Goal: Task Accomplishment & Management: Use online tool/utility

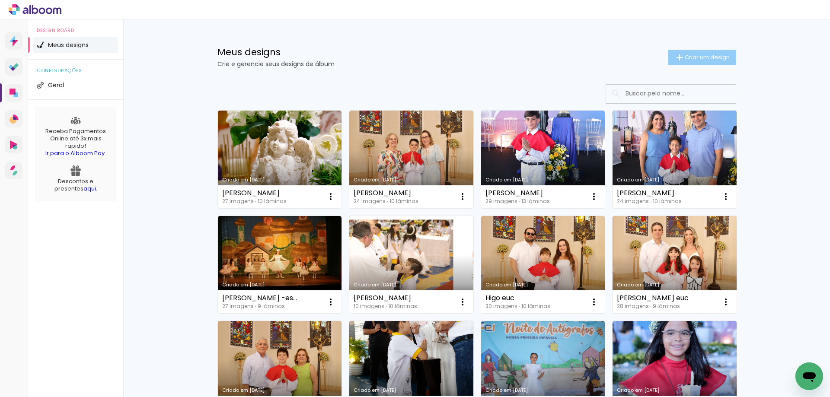
click at [679, 59] on iron-icon at bounding box center [679, 57] width 10 height 10
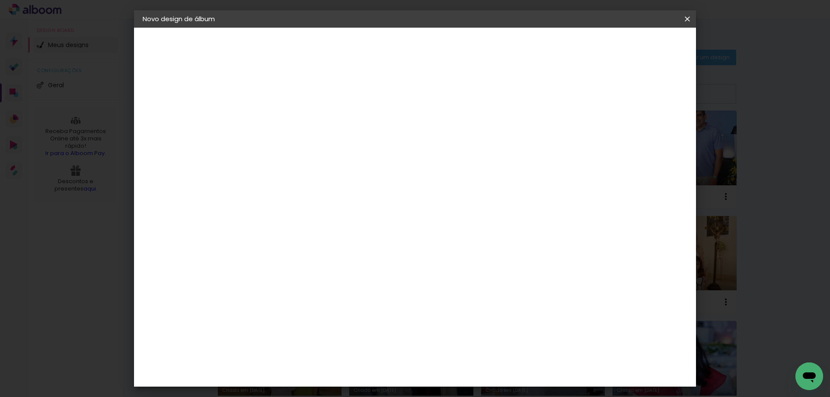
click at [284, 121] on input at bounding box center [284, 115] width 0 height 13
click at [284, 115] on input "ana Carolina" at bounding box center [284, 115] width 0 height 13
type input "[PERSON_NAME]"
type paper-input "[PERSON_NAME]"
click at [373, 47] on paper-button "Avançar" at bounding box center [351, 45] width 42 height 15
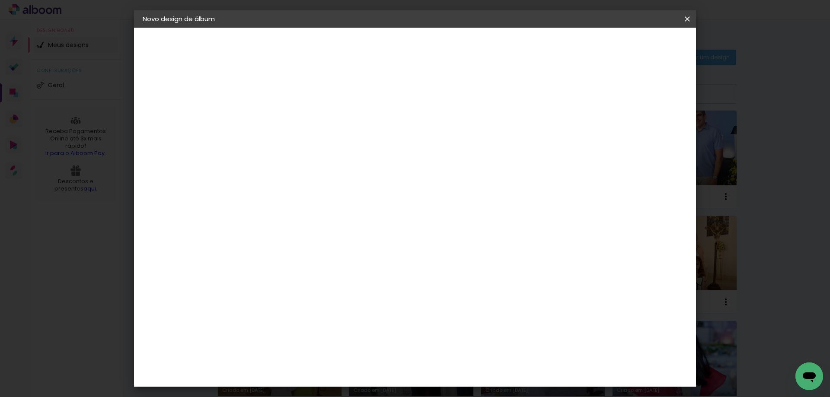
click at [350, 163] on input at bounding box center [305, 164] width 87 height 11
type input "digi"
type paper-input "digi"
click at [300, 195] on div "Digipix Pro" at bounding box center [289, 197] width 22 height 14
click at [0, 0] on slot "Avançar" at bounding box center [0, 0] width 0 height 0
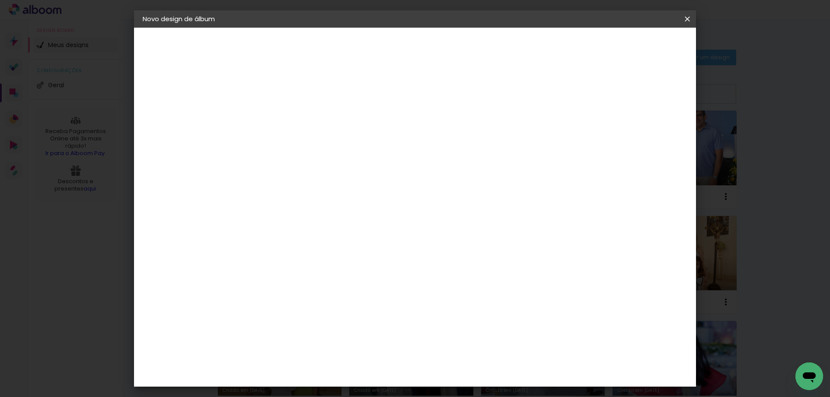
click at [318, 145] on input "text" at bounding box center [301, 150] width 34 height 13
click at [0, 0] on slot "180° Flat 800" at bounding box center [0, 0] width 0 height 0
type input "180° Flat 800"
drag, startPoint x: 422, startPoint y: 214, endPoint x: 477, endPoint y: 30, distance: 191.6
click at [422, 214] on div at bounding box center [471, 174] width 173 height 86
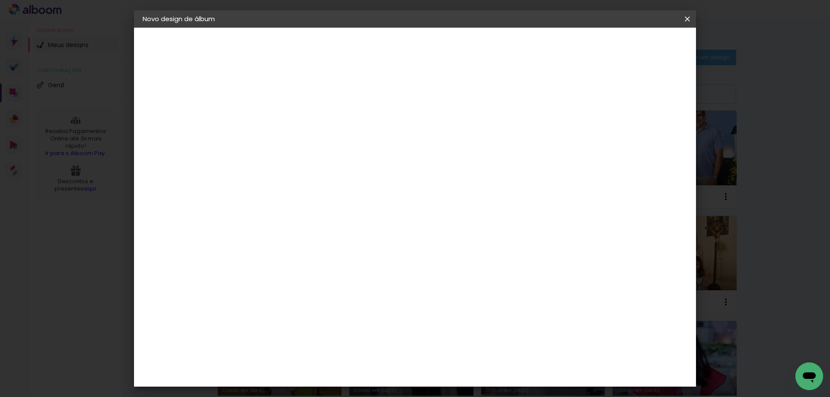
click at [342, 319] on span "21.0 × 21.0" at bounding box center [322, 330] width 40 height 23
click at [0, 0] on slot "Avançar" at bounding box center [0, 0] width 0 height 0
click at [633, 48] on span "Iniciar design" at bounding box center [613, 46] width 39 height 6
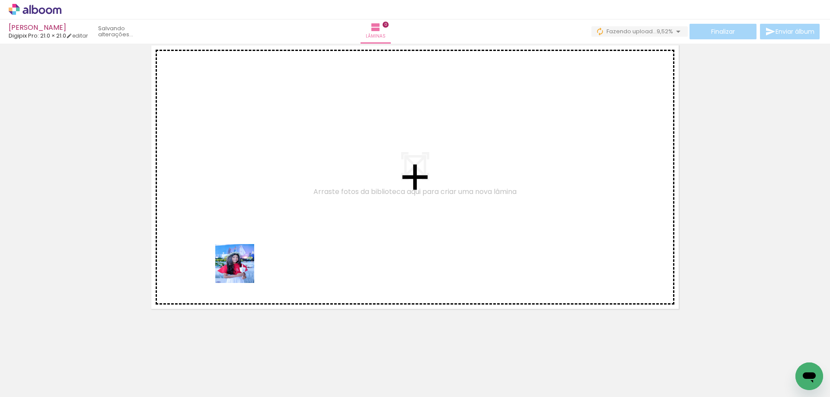
drag, startPoint x: 88, startPoint y: 367, endPoint x: 270, endPoint y: 246, distance: 218.6
click at [270, 246] on quentale-workspace at bounding box center [415, 198] width 830 height 397
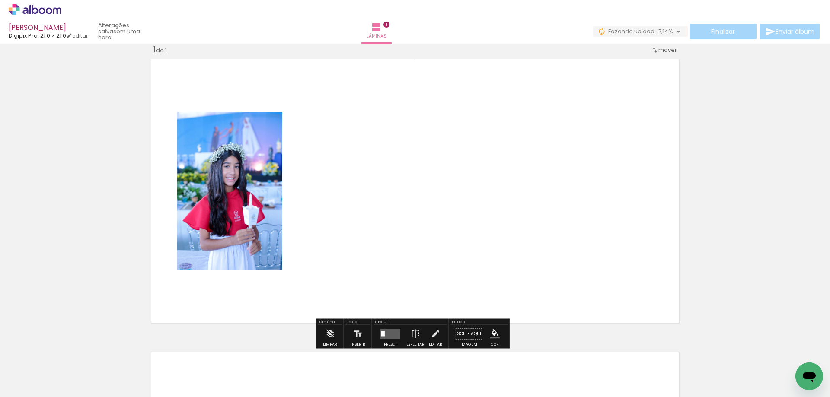
scroll to position [11, 0]
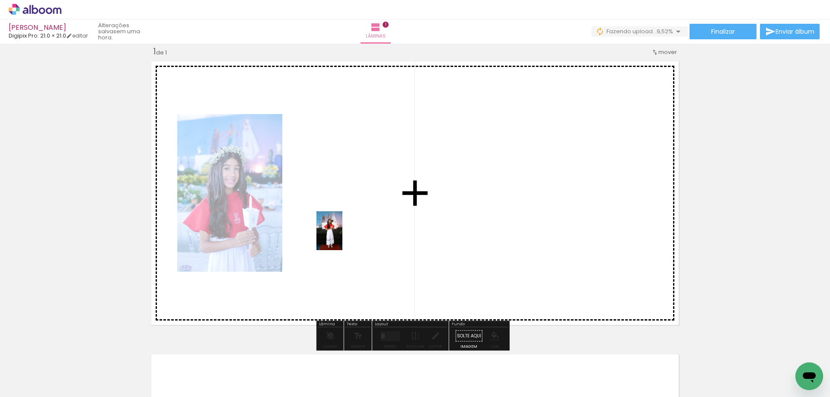
drag, startPoint x: 146, startPoint y: 366, endPoint x: 348, endPoint y: 233, distance: 242.0
click at [348, 233] on quentale-workspace at bounding box center [415, 198] width 830 height 397
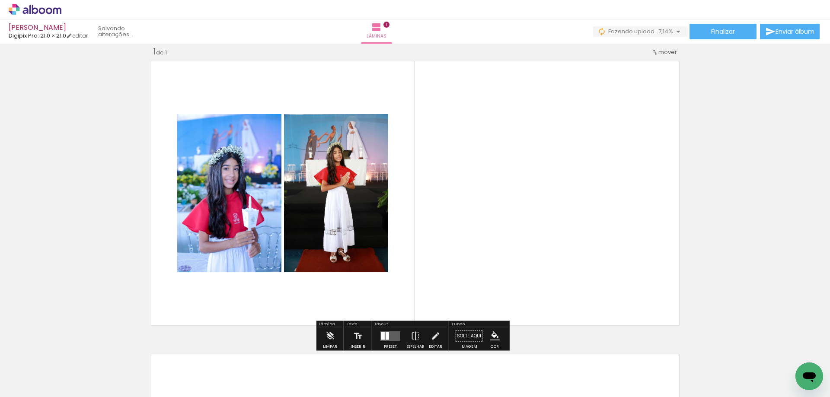
click at [372, 233] on quentale-photo at bounding box center [336, 193] width 104 height 158
drag, startPoint x: 384, startPoint y: 338, endPoint x: 391, endPoint y: 331, distance: 10.4
click at [386, 336] on div at bounding box center [387, 336] width 3 height 8
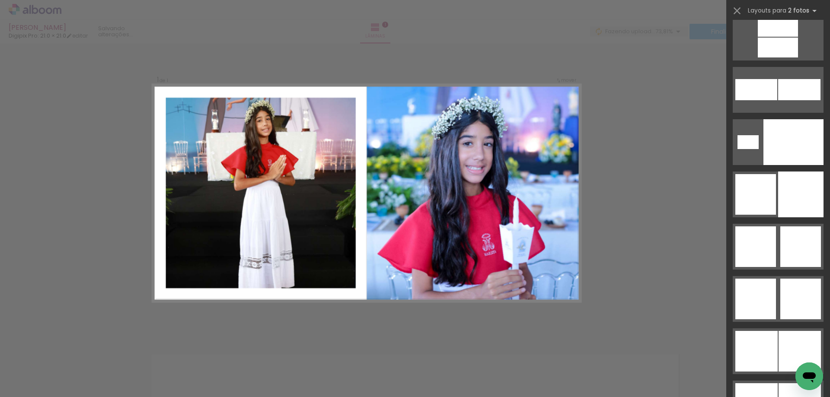
scroll to position [4150, 0]
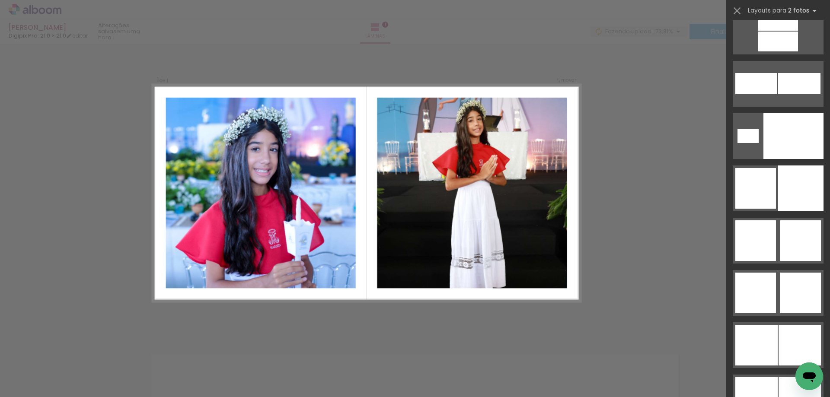
click at [781, 242] on div at bounding box center [800, 240] width 41 height 41
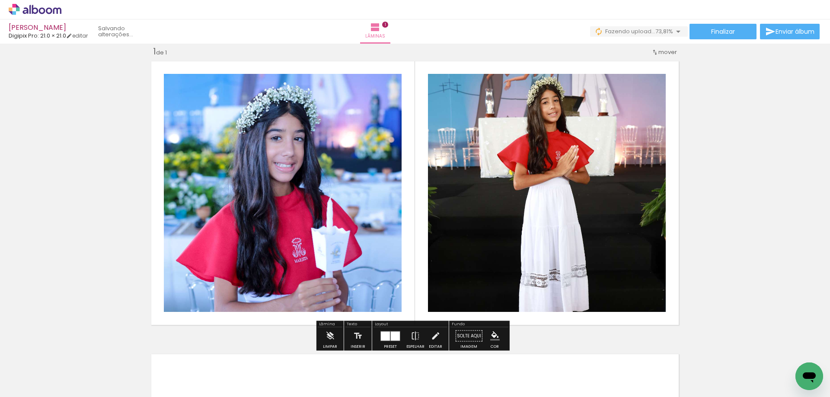
click at [334, 205] on quentale-photo at bounding box center [283, 193] width 238 height 238
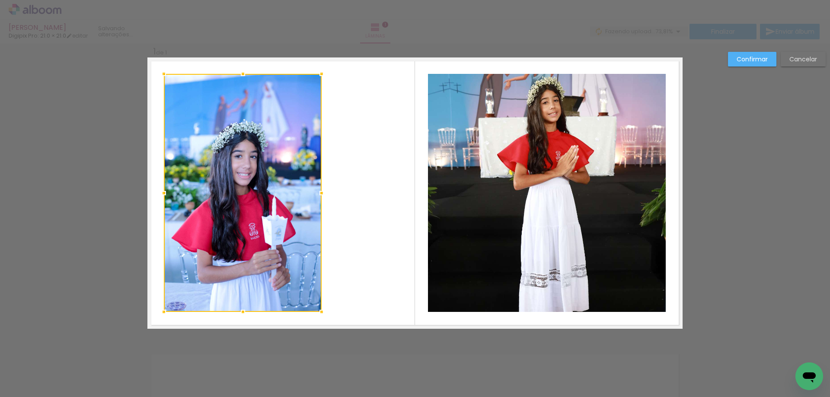
drag, startPoint x: 402, startPoint y: 195, endPoint x: 322, endPoint y: 193, distance: 80.0
click at [322, 193] on div at bounding box center [321, 193] width 17 height 17
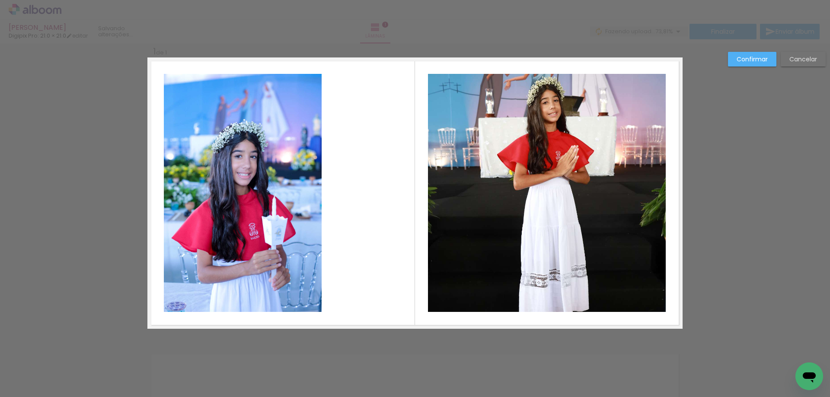
click at [506, 160] on quentale-photo at bounding box center [547, 193] width 238 height 238
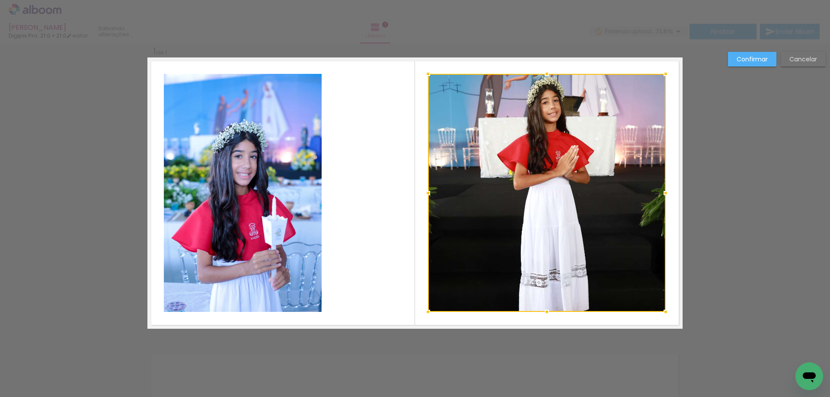
click at [506, 160] on div at bounding box center [547, 193] width 238 height 238
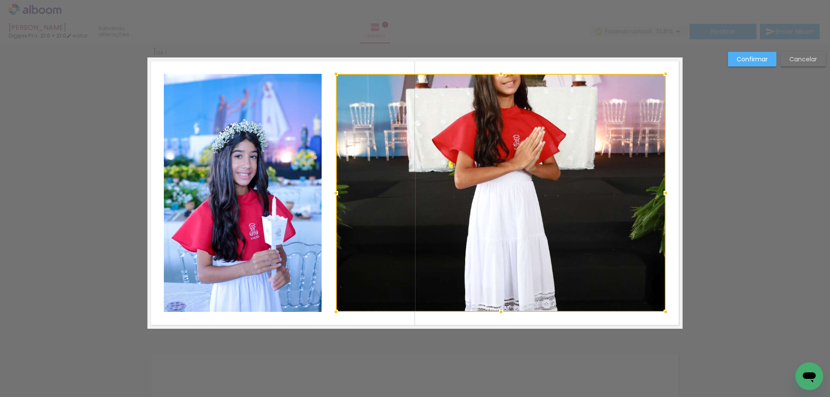
drag, startPoint x: 427, startPoint y: 191, endPoint x: 335, endPoint y: 201, distance: 92.7
click at [335, 201] on div at bounding box center [335, 193] width 17 height 17
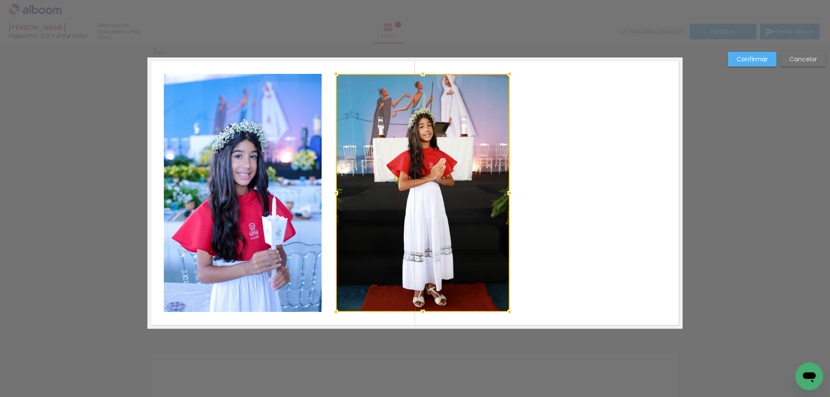
drag, startPoint x: 662, startPoint y: 192, endPoint x: 506, endPoint y: 203, distance: 156.5
click at [506, 203] on div at bounding box center [423, 193] width 174 height 238
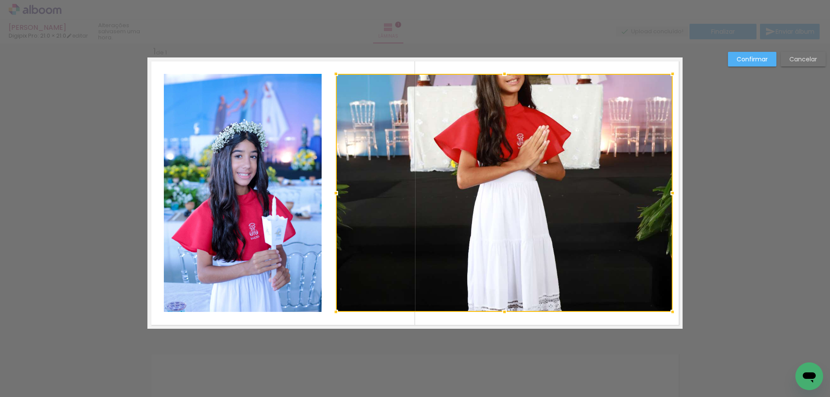
drag, startPoint x: 508, startPoint y: 193, endPoint x: 477, endPoint y: 221, distance: 41.9
click at [667, 193] on div at bounding box center [672, 193] width 17 height 17
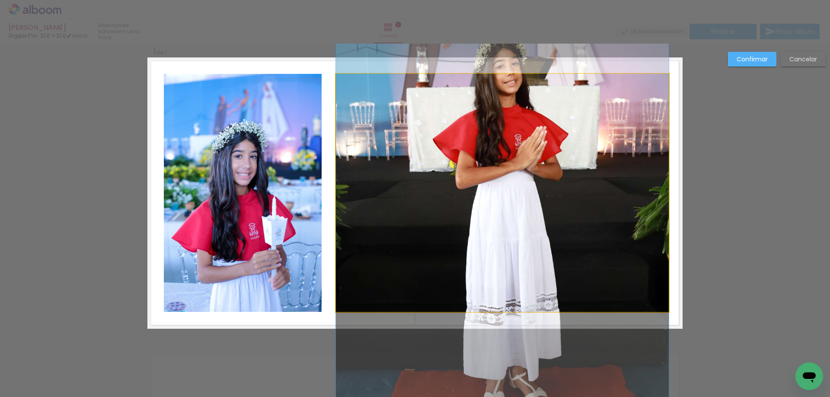
click at [346, 201] on quentale-photo at bounding box center [502, 193] width 333 height 238
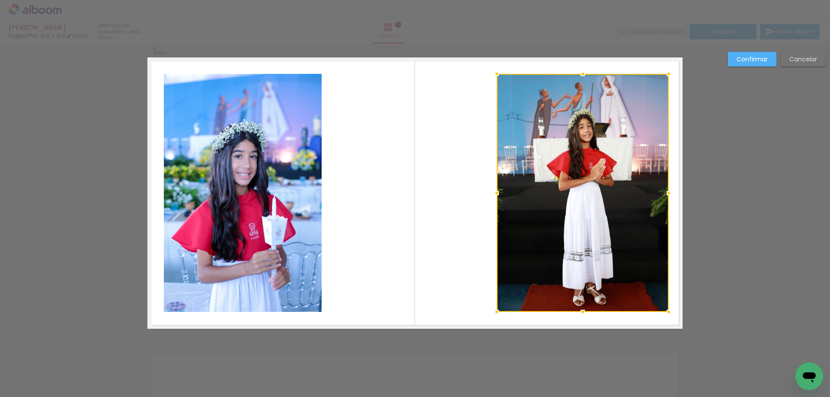
drag, startPoint x: 338, startPoint y: 192, endPoint x: 498, endPoint y: 187, distance: 160.9
click at [498, 187] on div at bounding box center [496, 193] width 17 height 17
click at [415, 170] on quentale-layouter at bounding box center [414, 192] width 535 height 271
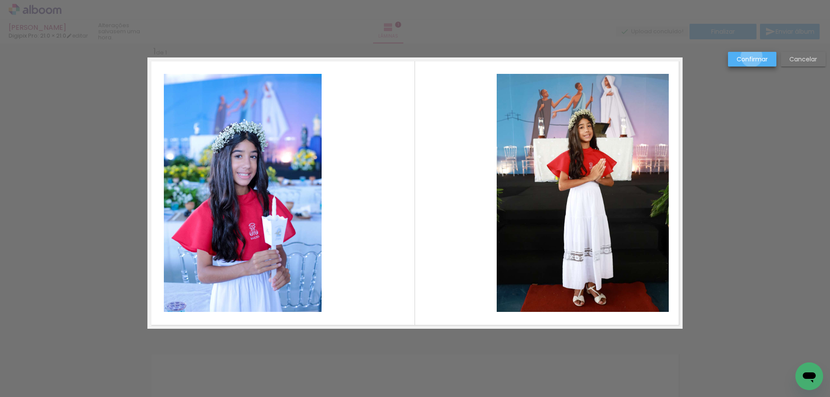
click at [0, 0] on slot "Confirmar" at bounding box center [0, 0] width 0 height 0
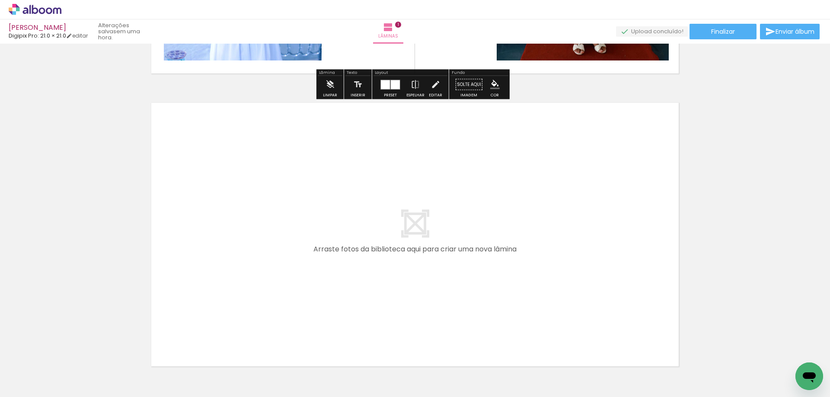
scroll to position [271, 0]
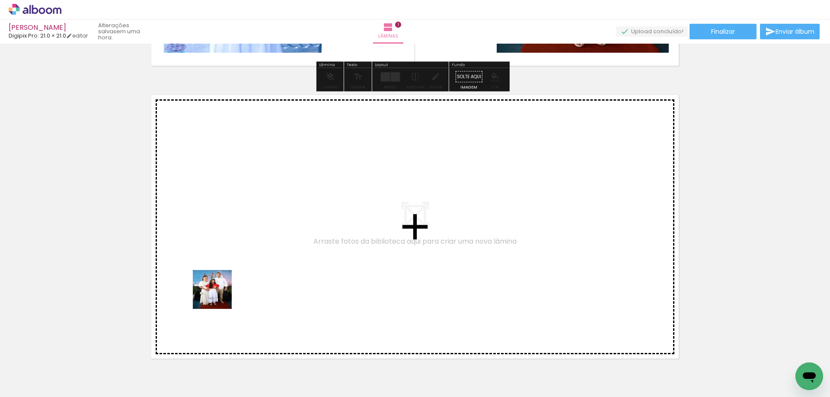
drag, startPoint x: 215, startPoint y: 306, endPoint x: 231, endPoint y: 255, distance: 52.6
click at [231, 255] on quentale-workspace at bounding box center [415, 198] width 830 height 397
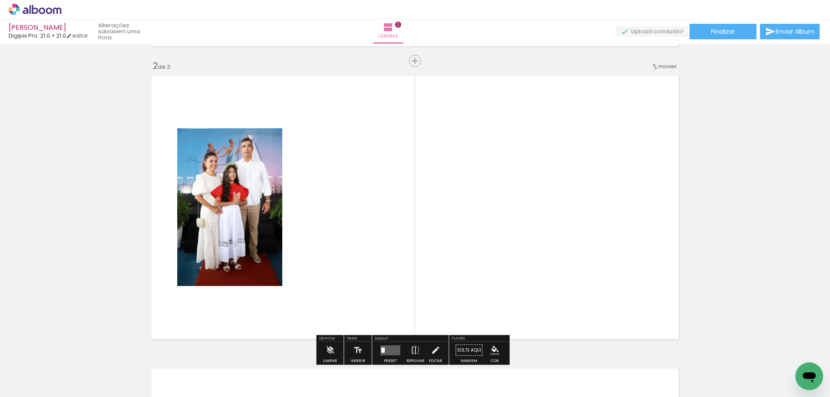
scroll to position [304, 0]
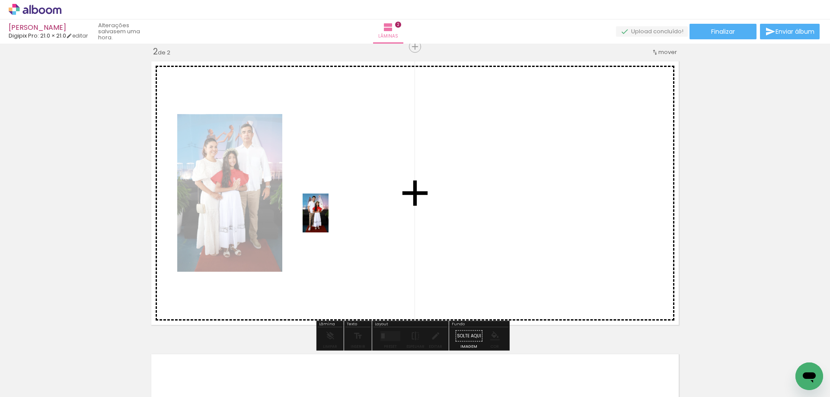
drag, startPoint x: 236, startPoint y: 371, endPoint x: 329, endPoint y: 220, distance: 177.5
click at [329, 220] on quentale-workspace at bounding box center [415, 198] width 830 height 397
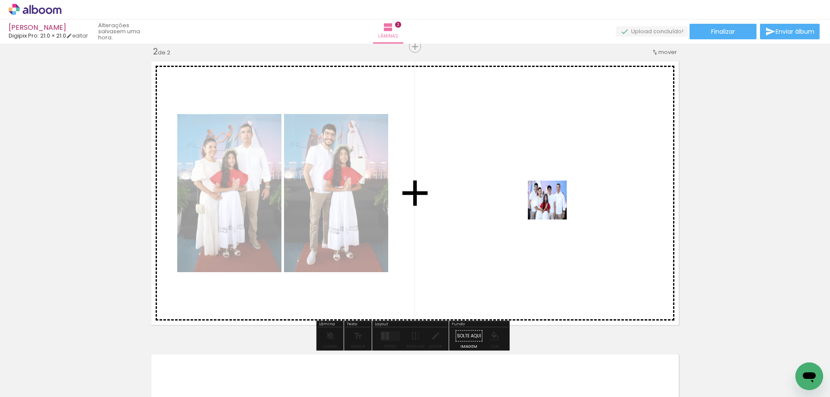
drag, startPoint x: 569, startPoint y: 363, endPoint x: 554, endPoint y: 205, distance: 158.1
click at [554, 205] on quentale-workspace at bounding box center [415, 198] width 830 height 397
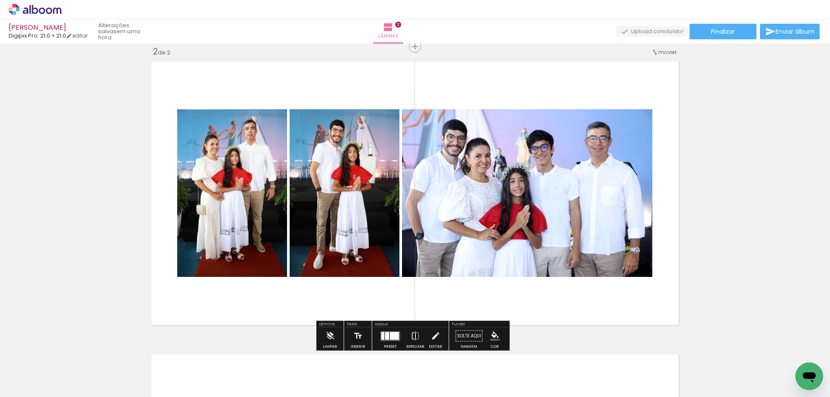
click at [390, 334] on div at bounding box center [394, 336] width 9 height 8
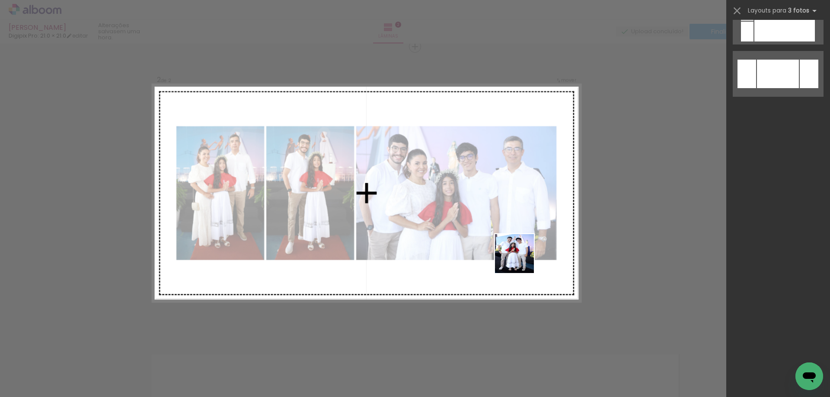
scroll to position [0, 0]
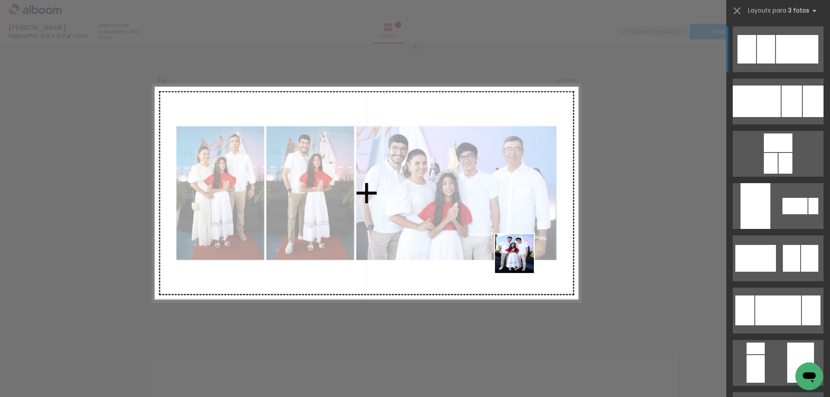
drag, startPoint x: 524, startPoint y: 375, endPoint x: 524, endPoint y: 243, distance: 132.7
click at [524, 243] on quentale-workspace at bounding box center [415, 198] width 830 height 397
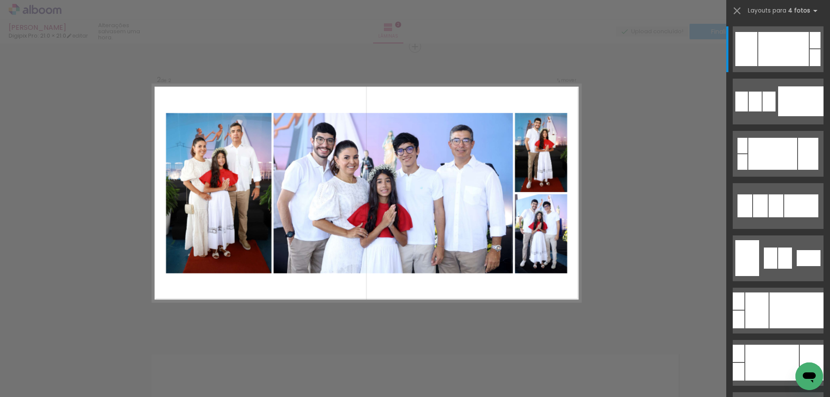
click at [631, 166] on div "Confirmar Cancelar" at bounding box center [415, 189] width 830 height 900
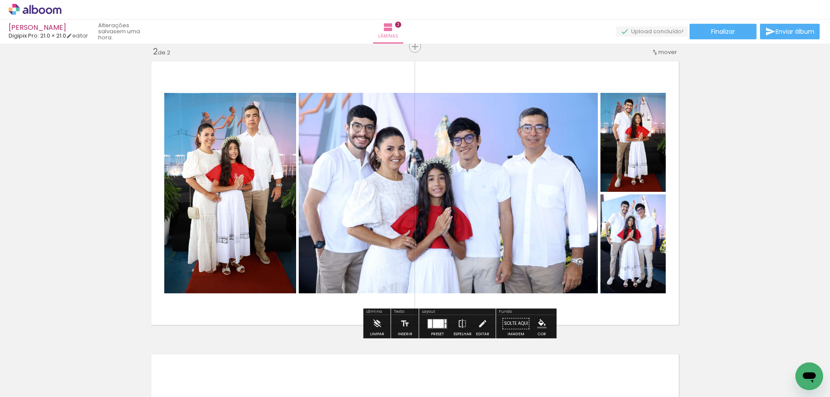
click at [434, 326] on div at bounding box center [438, 323] width 11 height 9
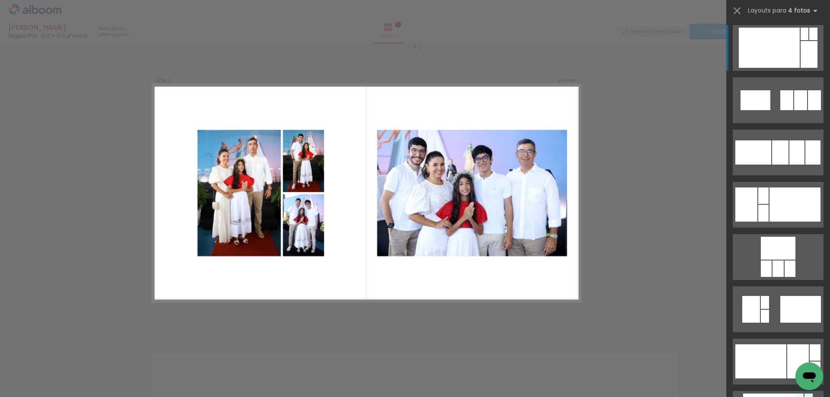
scroll to position [2464, 0]
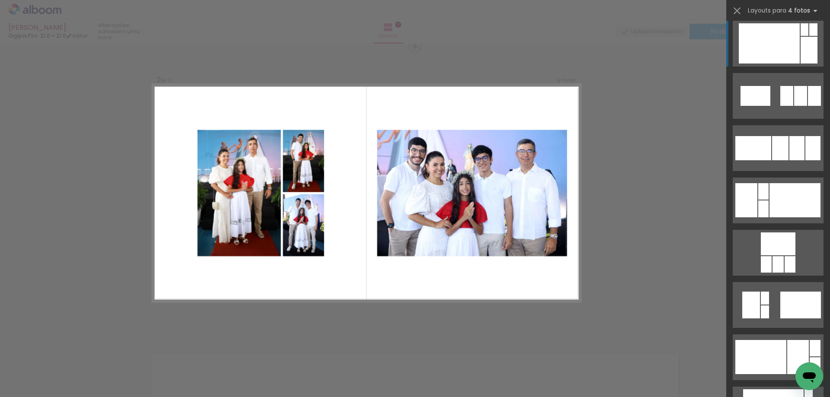
click at [780, 300] on div at bounding box center [800, 305] width 41 height 27
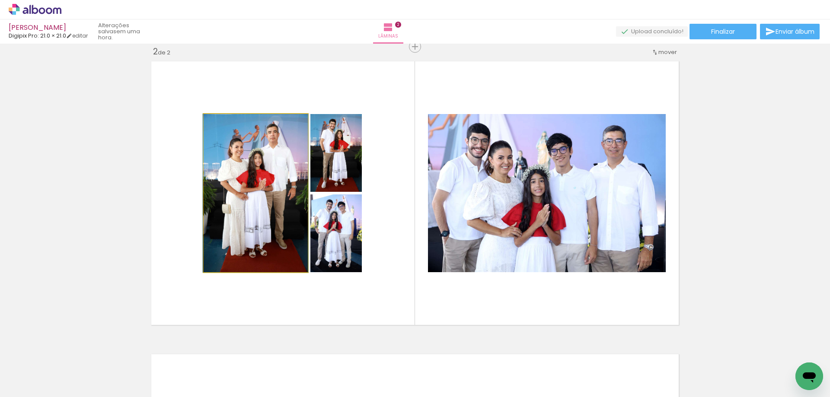
click at [241, 190] on quentale-photo at bounding box center [256, 193] width 104 height 158
click at [239, 166] on quentale-photo at bounding box center [256, 193] width 104 height 158
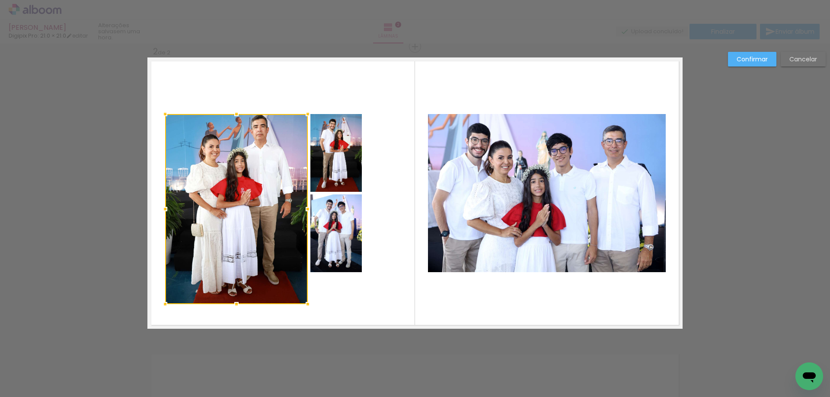
drag, startPoint x: 202, startPoint y: 270, endPoint x: 163, endPoint y: 303, distance: 50.6
click at [163, 303] on div at bounding box center [164, 304] width 17 height 17
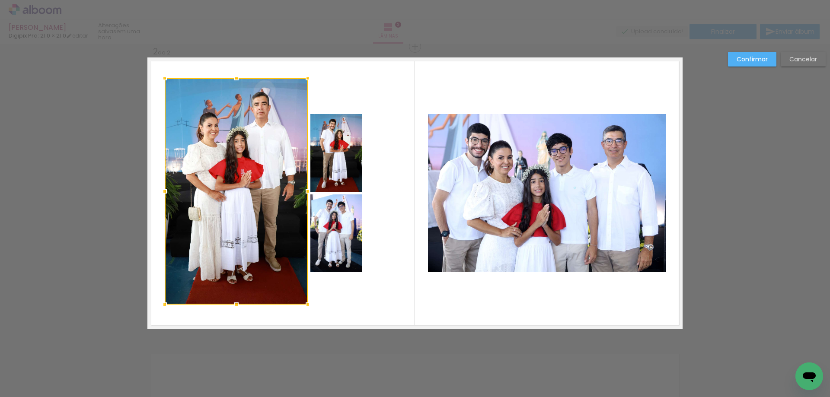
drag, startPoint x: 237, startPoint y: 114, endPoint x: 234, endPoint y: 78, distance: 36.0
click at [234, 78] on div at bounding box center [236, 78] width 17 height 17
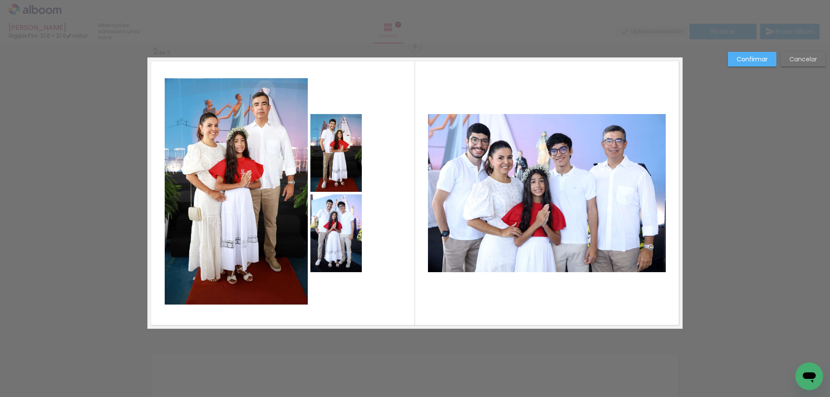
click at [338, 171] on quentale-photo at bounding box center [335, 153] width 51 height 78
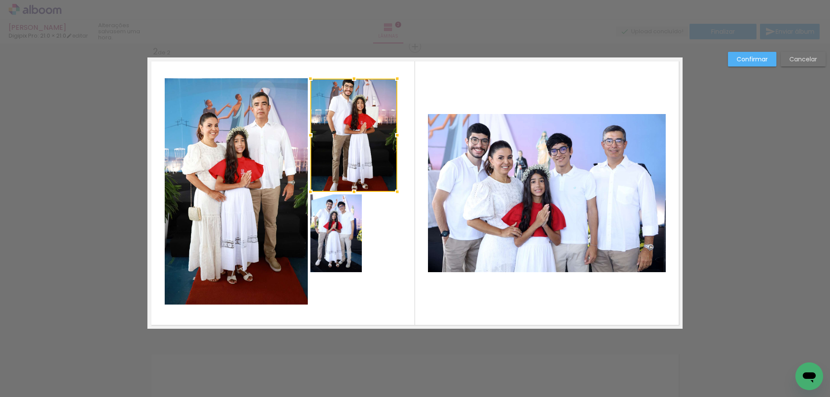
drag, startPoint x: 361, startPoint y: 115, endPoint x: 397, endPoint y: 80, distance: 50.1
click at [397, 80] on div at bounding box center [397, 78] width 17 height 17
click at [350, 244] on quentale-photo at bounding box center [335, 234] width 51 height 78
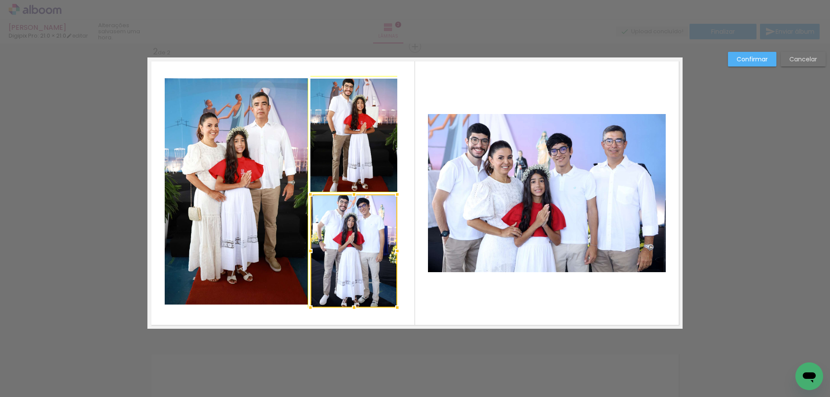
drag, startPoint x: 360, startPoint y: 274, endPoint x: 386, endPoint y: 302, distance: 38.5
click at [389, 302] on div at bounding box center [397, 307] width 17 height 17
click at [416, 86] on quentale-layouter at bounding box center [414, 192] width 535 height 271
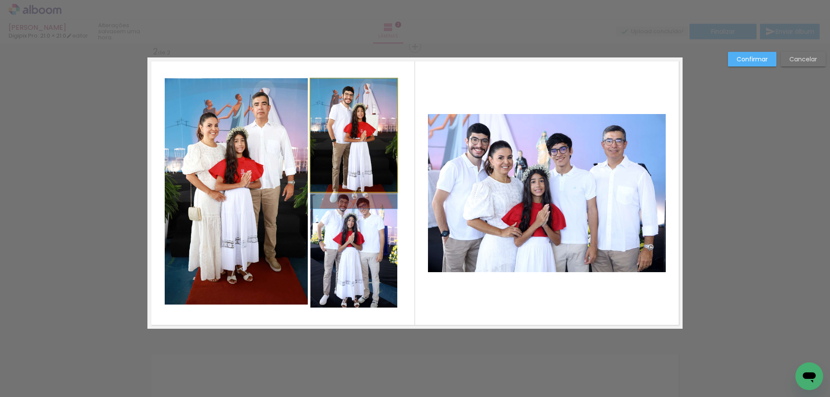
drag, startPoint x: 354, startPoint y: 111, endPoint x: 355, endPoint y: 118, distance: 7.0
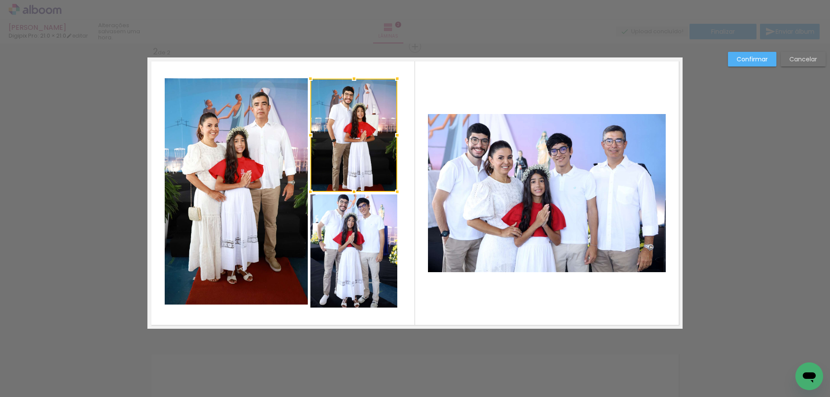
click at [414, 66] on quentale-layouter at bounding box center [414, 192] width 535 height 271
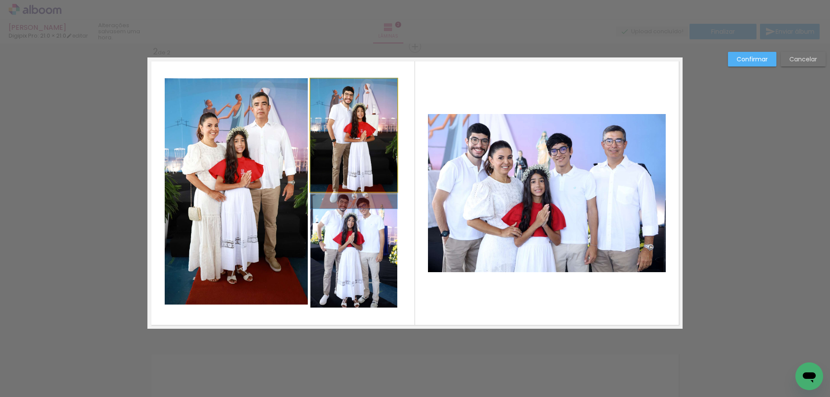
click at [364, 123] on quentale-photo at bounding box center [353, 135] width 87 height 113
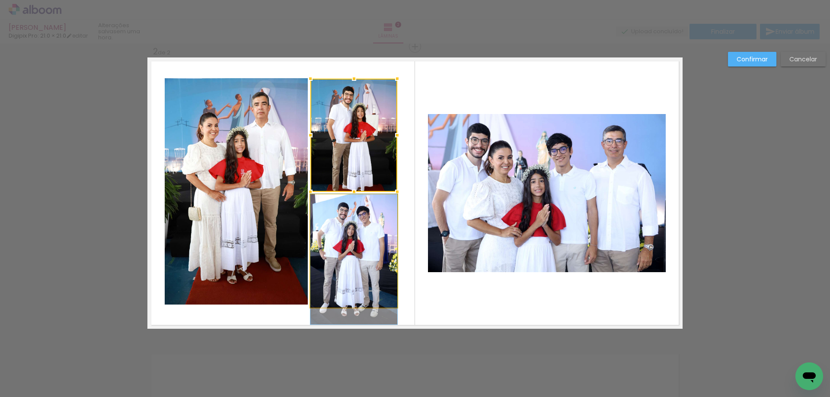
drag, startPoint x: 353, startPoint y: 219, endPoint x: 351, endPoint y: 160, distance: 58.8
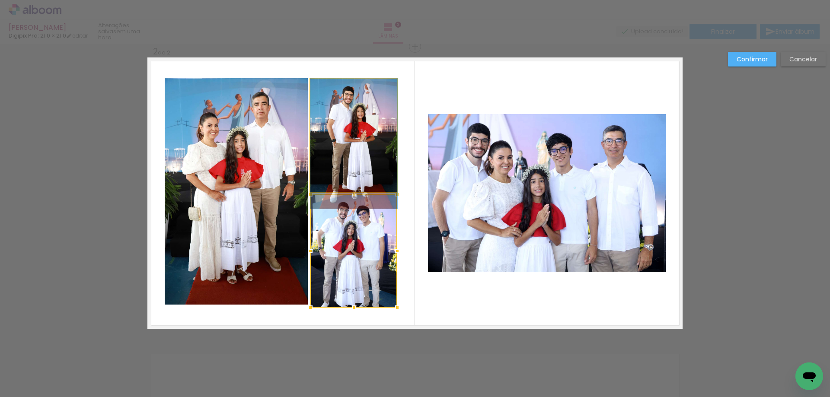
click at [342, 113] on quentale-photo at bounding box center [353, 135] width 87 height 113
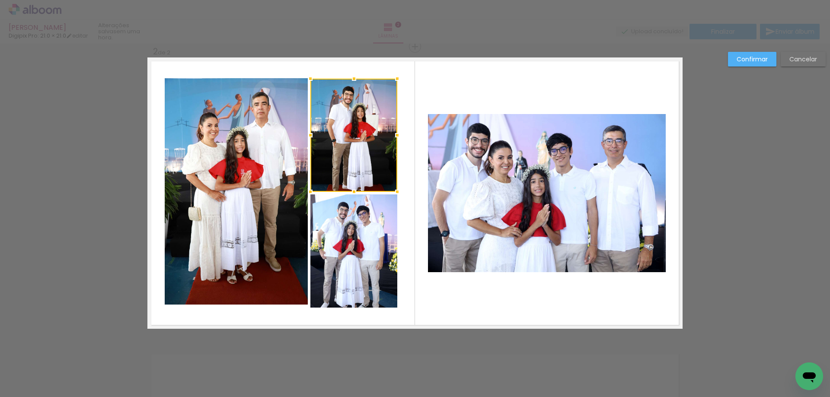
click at [427, 85] on quentale-layouter at bounding box center [414, 192] width 535 height 271
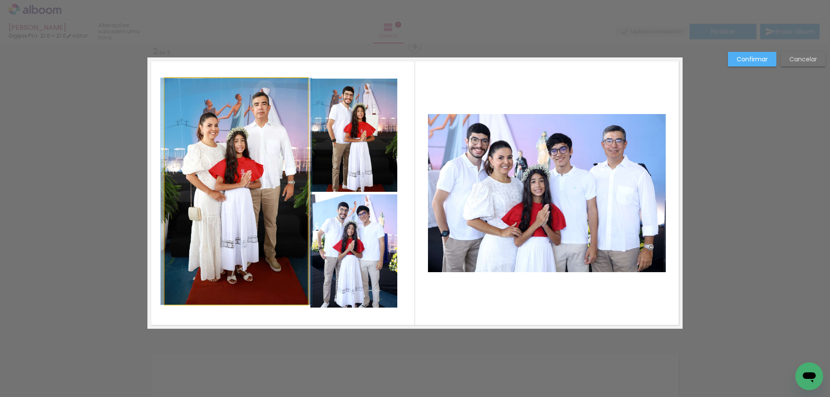
click at [260, 231] on quentale-photo at bounding box center [236, 191] width 143 height 227
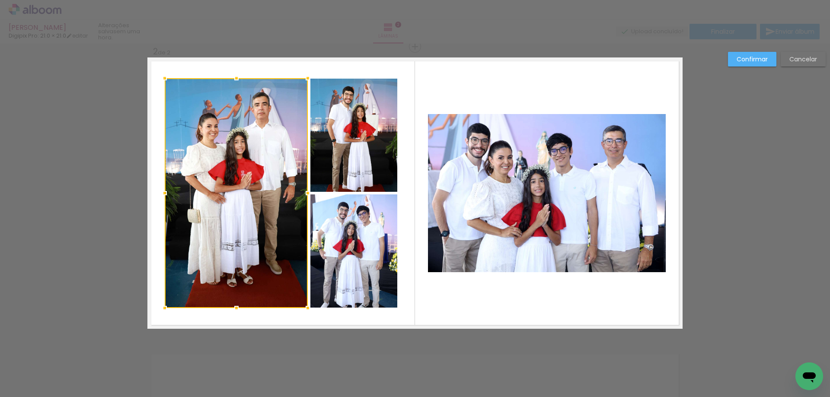
drag, startPoint x: 233, startPoint y: 302, endPoint x: 232, endPoint y: 313, distance: 10.8
click at [232, 313] on div at bounding box center [236, 308] width 17 height 17
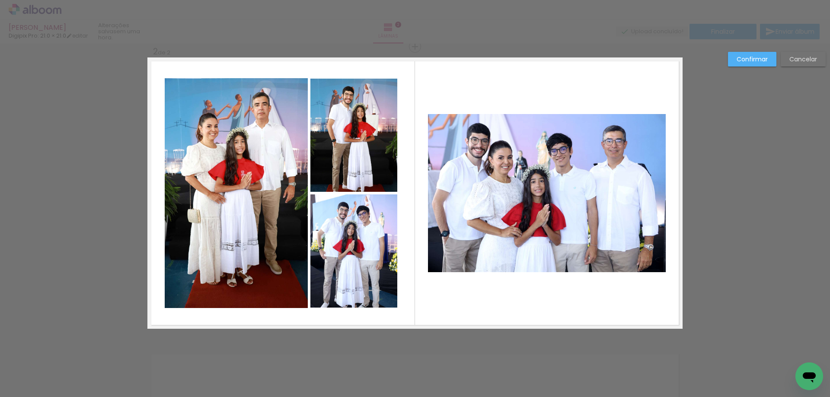
click at [455, 88] on quentale-layouter at bounding box center [414, 192] width 535 height 271
click at [515, 153] on quentale-photo at bounding box center [547, 193] width 238 height 158
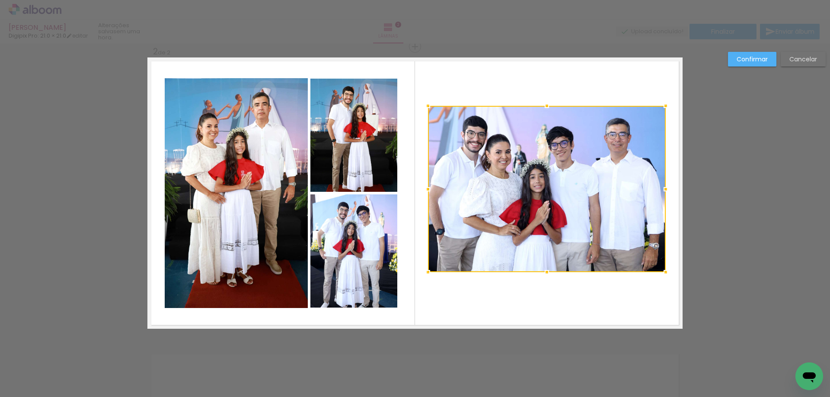
drag, startPoint x: 543, startPoint y: 118, endPoint x: 543, endPoint y: 110, distance: 8.2
click at [543, 110] on div at bounding box center [546, 105] width 17 height 17
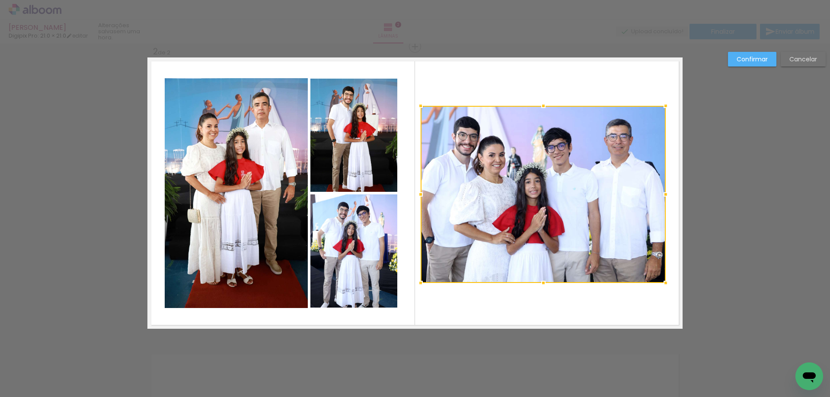
drag, startPoint x: 424, startPoint y: 275, endPoint x: 424, endPoint y: 282, distance: 6.9
click at [417, 285] on div at bounding box center [420, 283] width 17 height 17
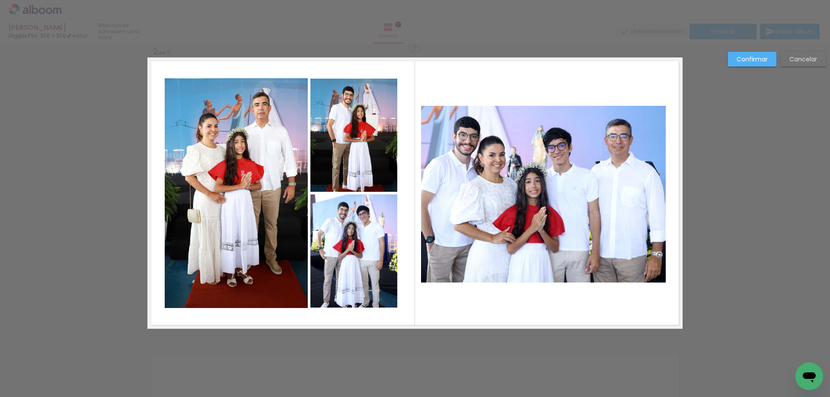
click at [641, 249] on quentale-photo at bounding box center [543, 194] width 245 height 177
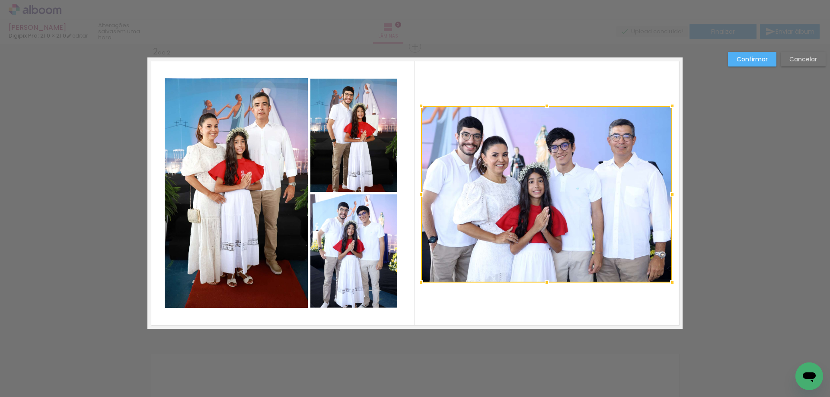
drag, startPoint x: 661, startPoint y: 190, endPoint x: 668, endPoint y: 190, distance: 6.5
click at [668, 190] on div at bounding box center [672, 194] width 17 height 17
click at [0, 0] on slot "Confirmar" at bounding box center [0, 0] width 0 height 0
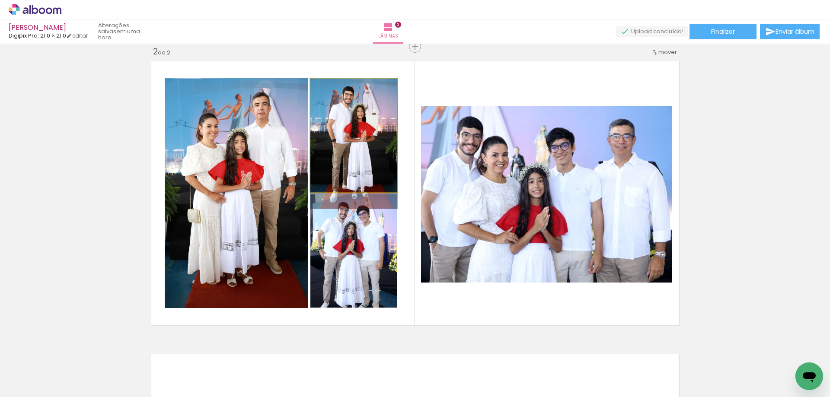
drag, startPoint x: 346, startPoint y: 137, endPoint x: 338, endPoint y: 119, distance: 19.9
click at [345, 137] on quentale-photo at bounding box center [353, 135] width 87 height 113
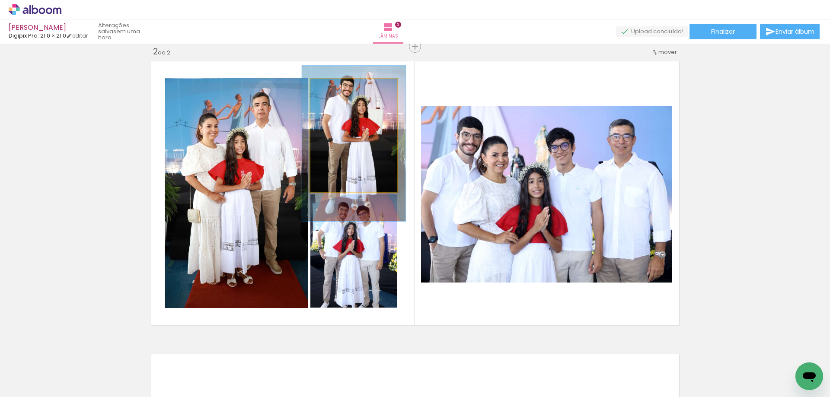
drag, startPoint x: 330, startPoint y: 93, endPoint x: 335, endPoint y: 93, distance: 5.6
type paper-slider "119"
click at [335, 93] on div at bounding box center [336, 88] width 14 height 14
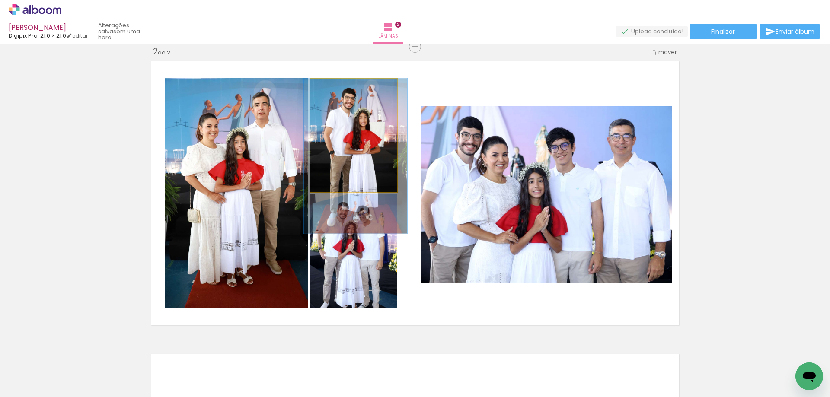
drag, startPoint x: 365, startPoint y: 139, endPoint x: 368, endPoint y: 149, distance: 10.4
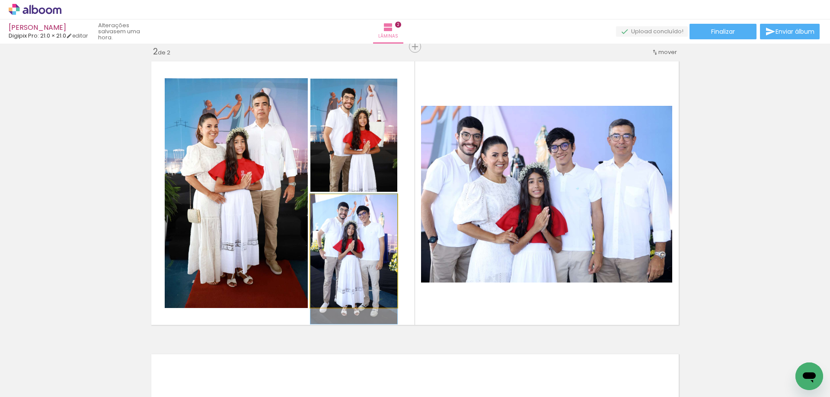
click at [327, 200] on div at bounding box center [331, 204] width 14 height 14
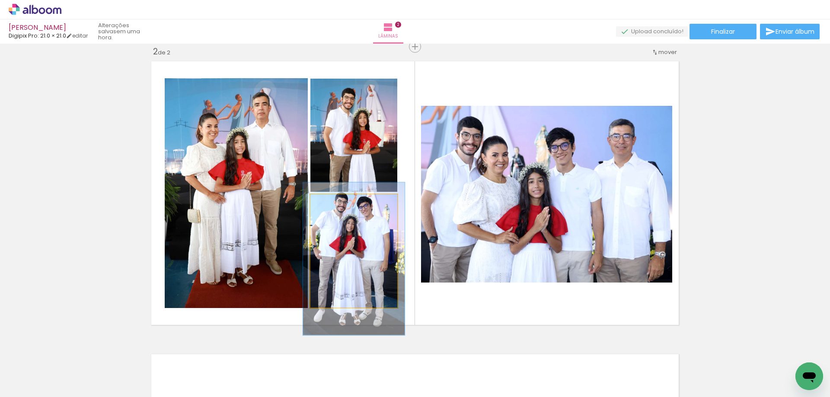
drag, startPoint x: 332, startPoint y: 201, endPoint x: 357, endPoint y: 249, distance: 53.6
type paper-slider "117"
click at [332, 201] on div at bounding box center [336, 204] width 14 height 14
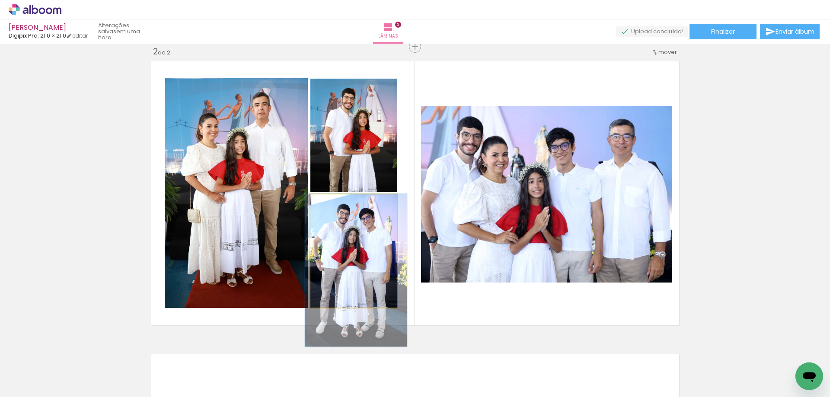
drag, startPoint x: 358, startPoint y: 253, endPoint x: 360, endPoint y: 265, distance: 12.3
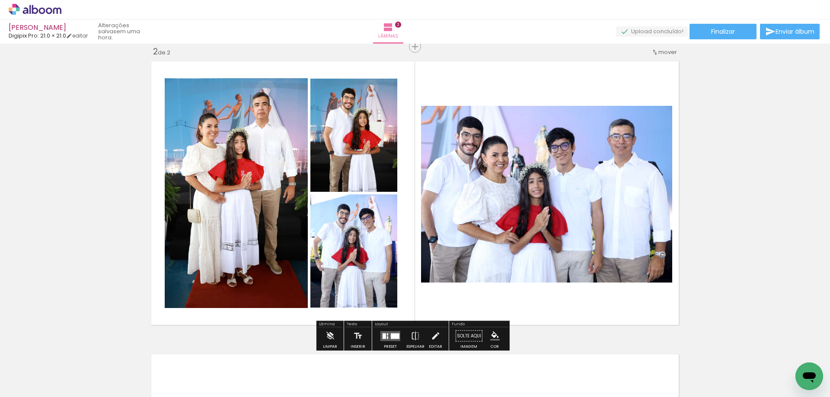
click at [450, 87] on quentale-layouter at bounding box center [414, 192] width 535 height 271
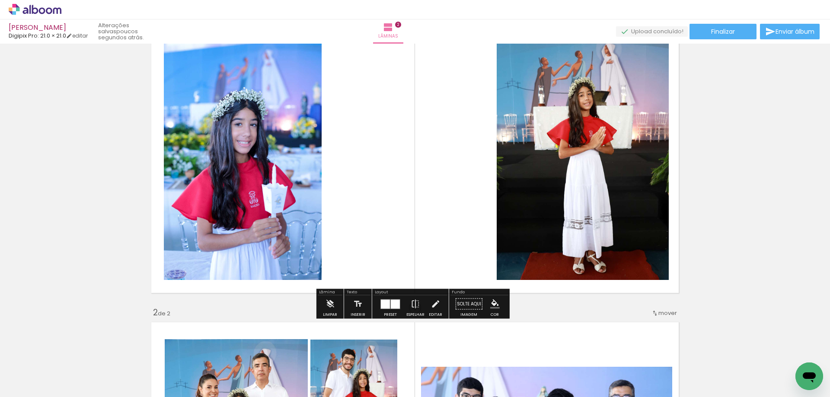
scroll to position [0, 0]
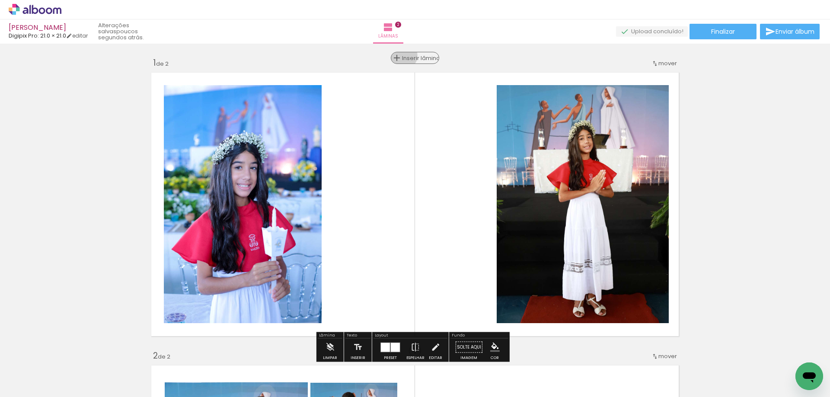
click at [409, 56] on span "Inserir lâmina" at bounding box center [419, 58] width 34 height 6
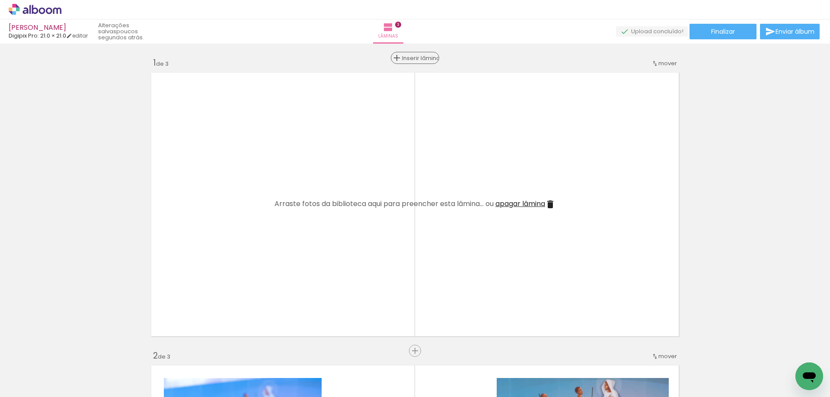
click at [409, 56] on span "Inserir lâmina" at bounding box center [419, 58] width 34 height 6
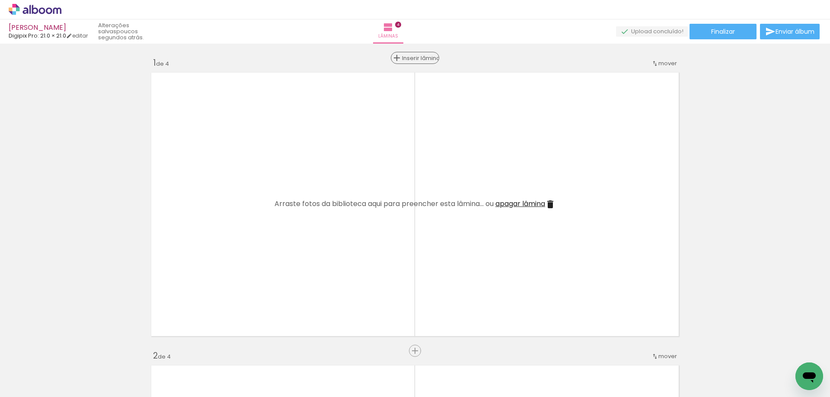
click at [409, 56] on span "Inserir lâmina" at bounding box center [419, 58] width 34 height 6
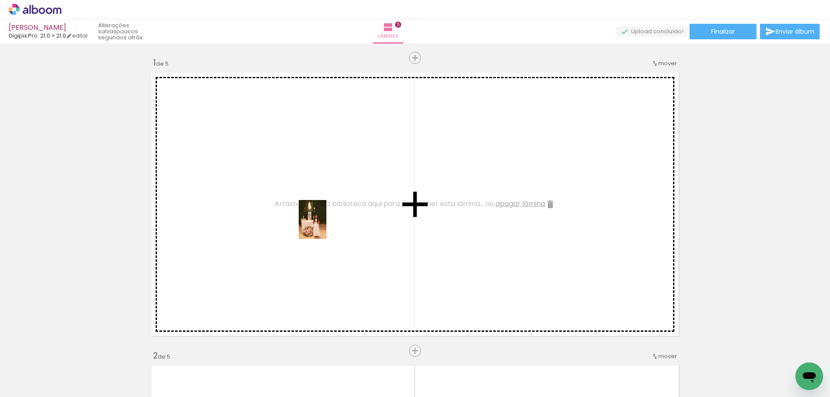
drag, startPoint x: 569, startPoint y: 365, endPoint x: 325, endPoint y: 226, distance: 281.3
click at [325, 226] on quentale-workspace at bounding box center [415, 198] width 830 height 397
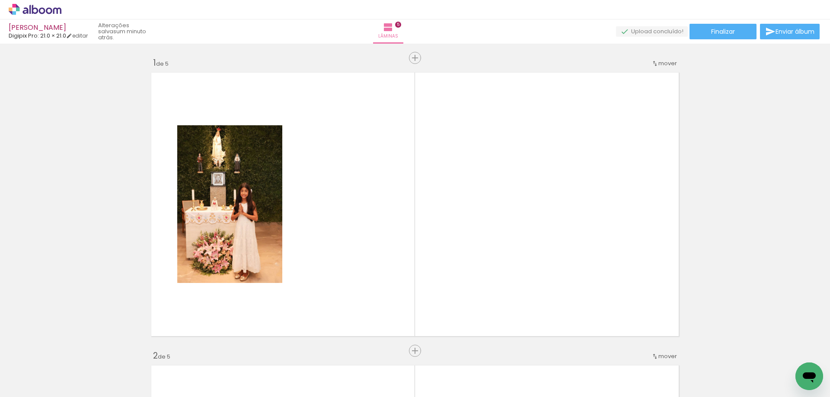
scroll to position [0, 531]
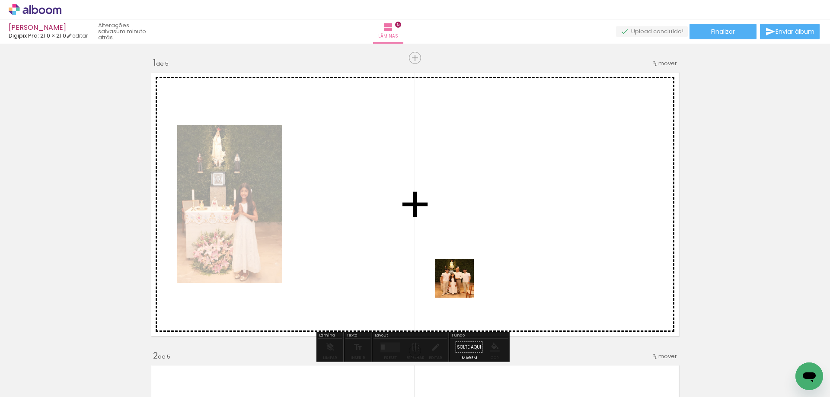
drag, startPoint x: 384, startPoint y: 373, endPoint x: 486, endPoint y: 254, distance: 156.7
click at [486, 254] on quentale-workspace at bounding box center [415, 198] width 830 height 397
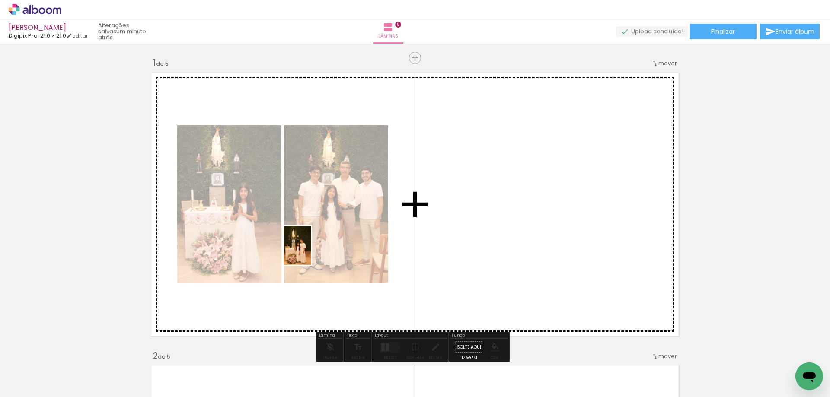
drag, startPoint x: 233, startPoint y: 374, endPoint x: 310, endPoint y: 252, distance: 144.3
click at [310, 252] on quentale-workspace at bounding box center [415, 198] width 830 height 397
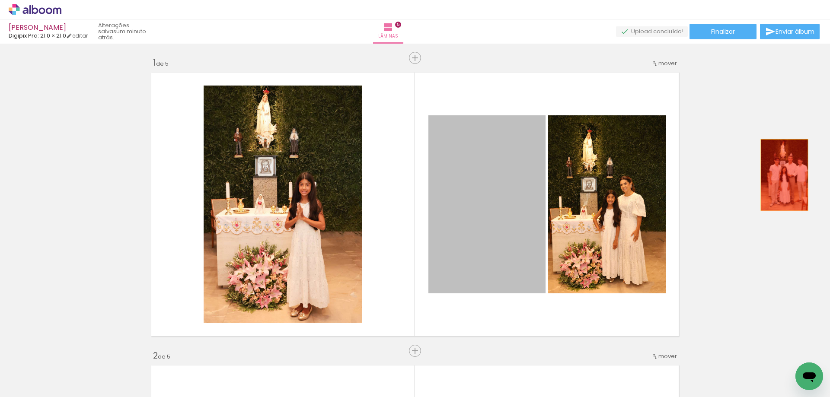
drag, startPoint x: 482, startPoint y: 202, endPoint x: 448, endPoint y: 237, distance: 48.6
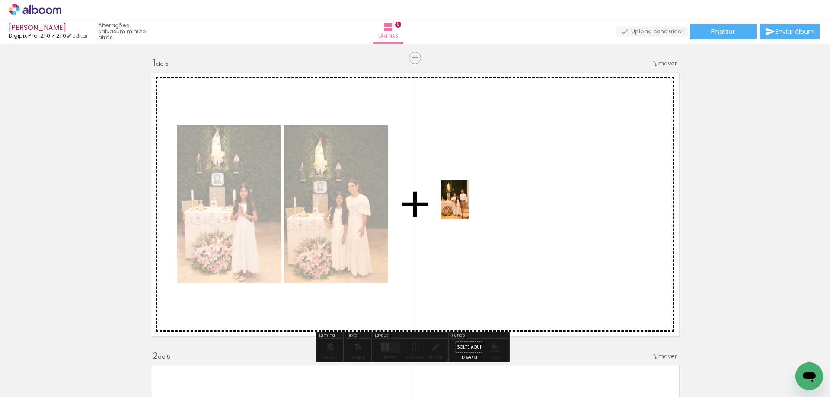
drag, startPoint x: 286, startPoint y: 373, endPoint x: 467, endPoint y: 206, distance: 246.0
click at [467, 206] on quentale-workspace at bounding box center [415, 198] width 830 height 397
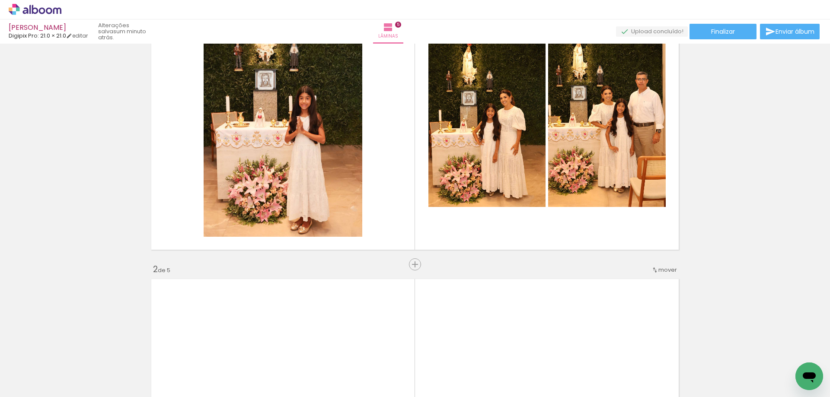
scroll to position [43, 0]
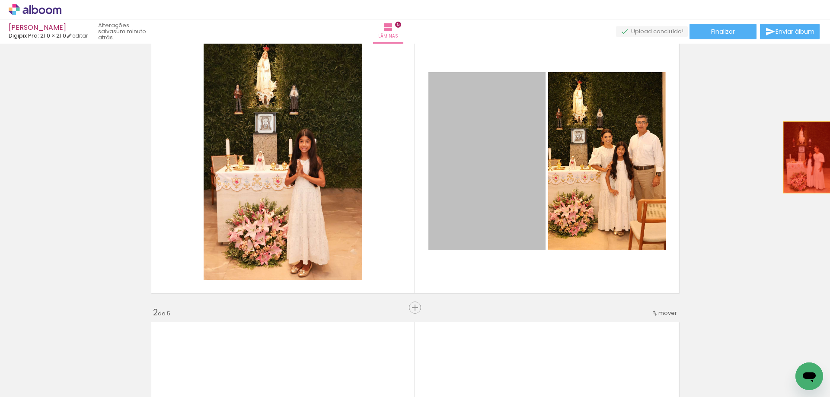
drag, startPoint x: 464, startPoint y: 178, endPoint x: 468, endPoint y: 176, distance: 5.0
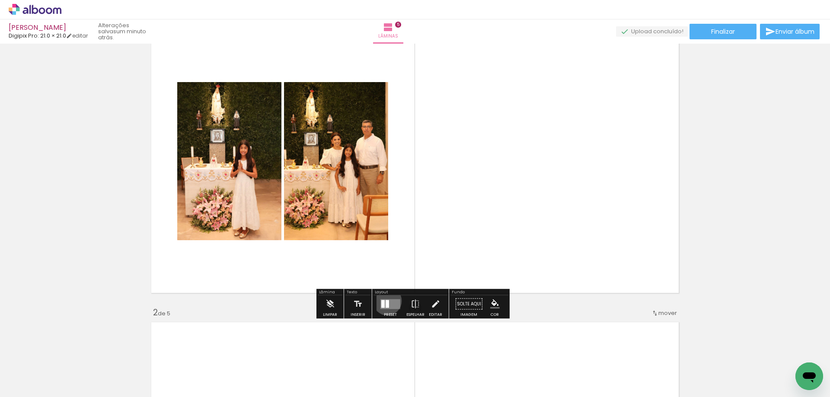
click at [386, 301] on div at bounding box center [387, 304] width 3 height 8
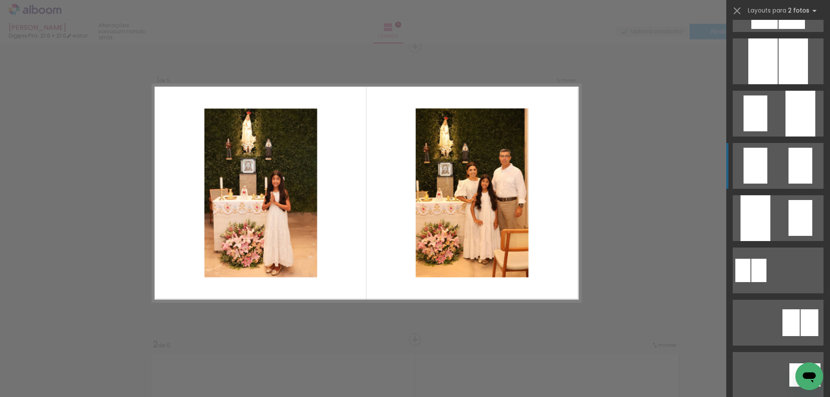
scroll to position [476, 0]
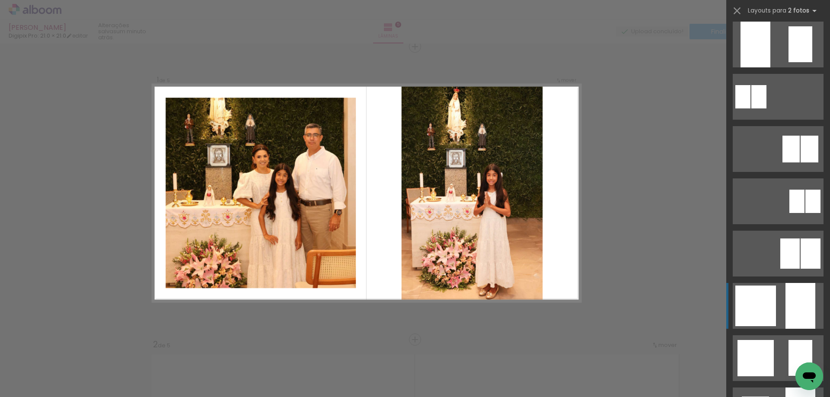
click at [788, 293] on div at bounding box center [800, 306] width 30 height 46
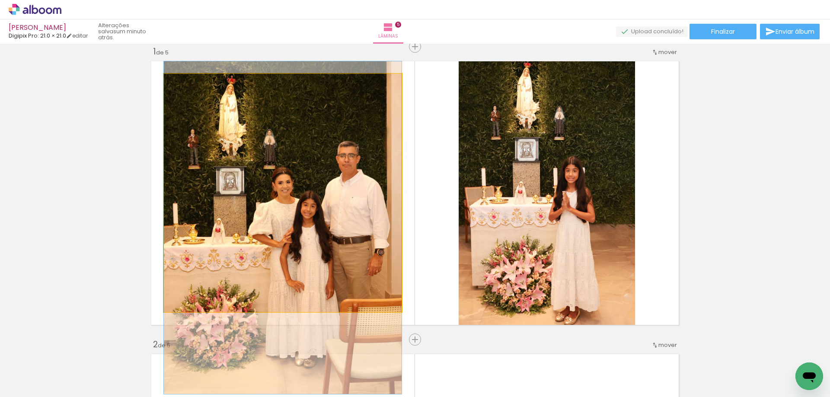
drag, startPoint x: 298, startPoint y: 143, endPoint x: 300, endPoint y: 178, distance: 35.1
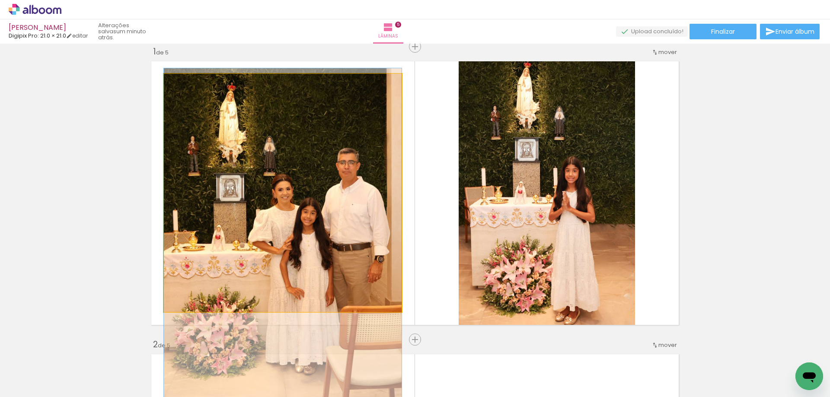
drag, startPoint x: 317, startPoint y: 155, endPoint x: 321, endPoint y: 157, distance: 4.7
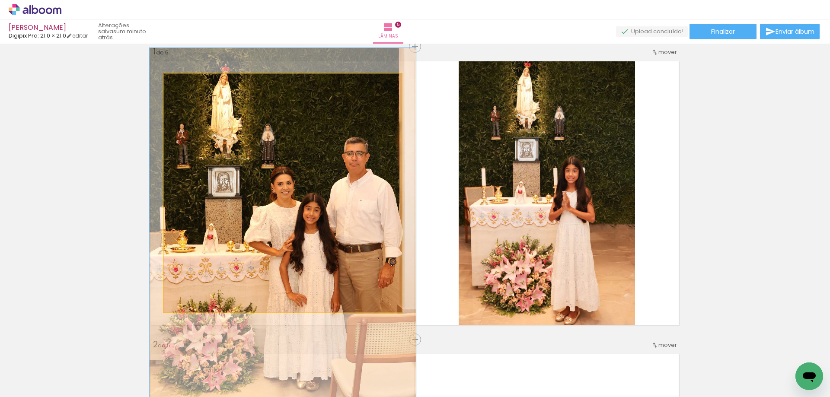
click at [185, 79] on div at bounding box center [188, 83] width 14 height 14
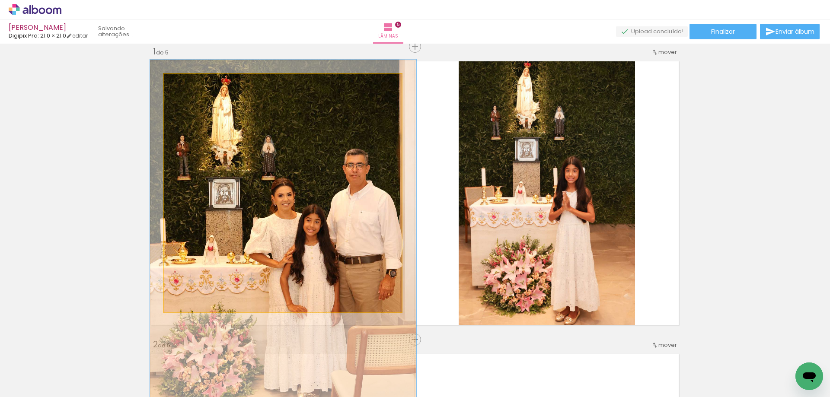
drag, startPoint x: 226, startPoint y: 123, endPoint x: 226, endPoint y: 135, distance: 11.7
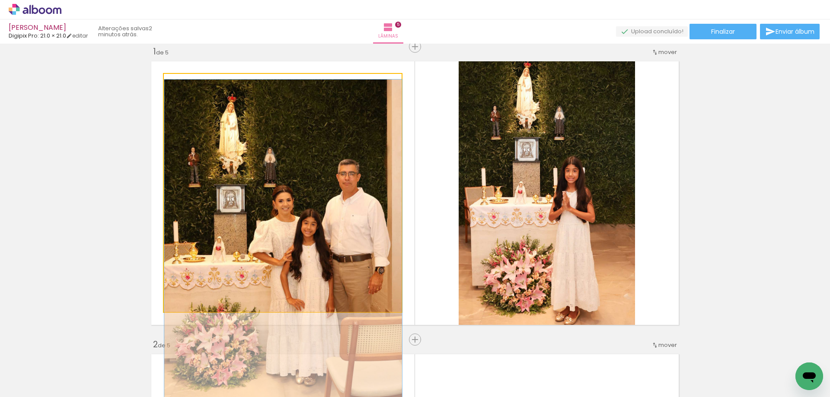
type paper-slider "100"
click at [181, 86] on div at bounding box center [184, 83] width 8 height 8
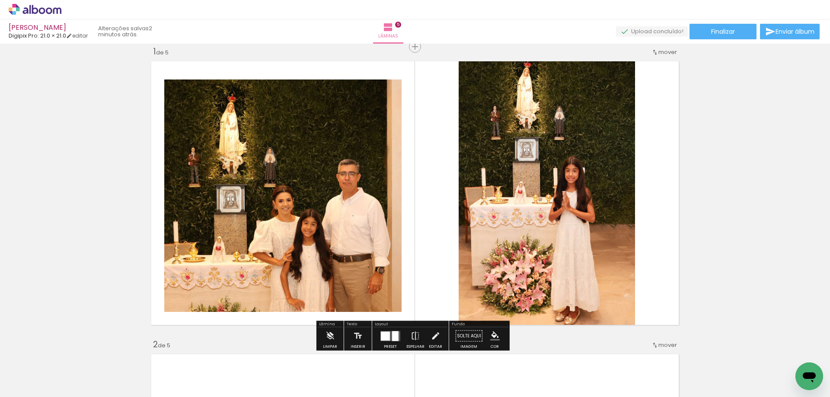
click at [459, 70] on quentale-photo at bounding box center [547, 192] width 176 height 271
click at [285, 113] on quentale-photo at bounding box center [283, 193] width 238 height 238
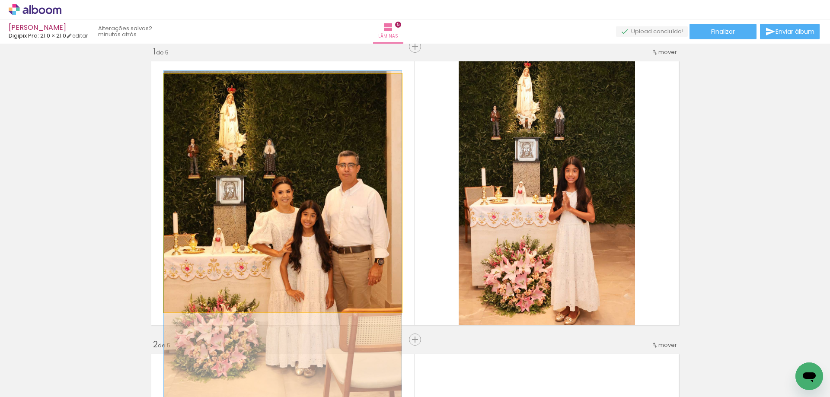
drag, startPoint x: 227, startPoint y: 101, endPoint x: 226, endPoint y: 93, distance: 8.7
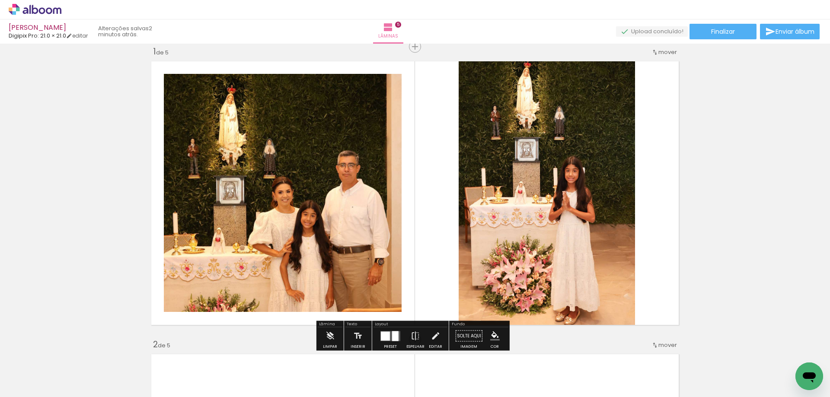
click at [415, 107] on quentale-layouter at bounding box center [414, 192] width 535 height 271
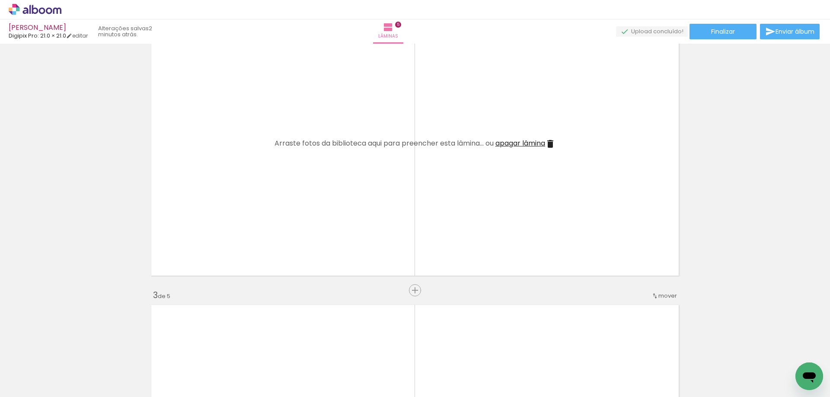
scroll to position [357, 0]
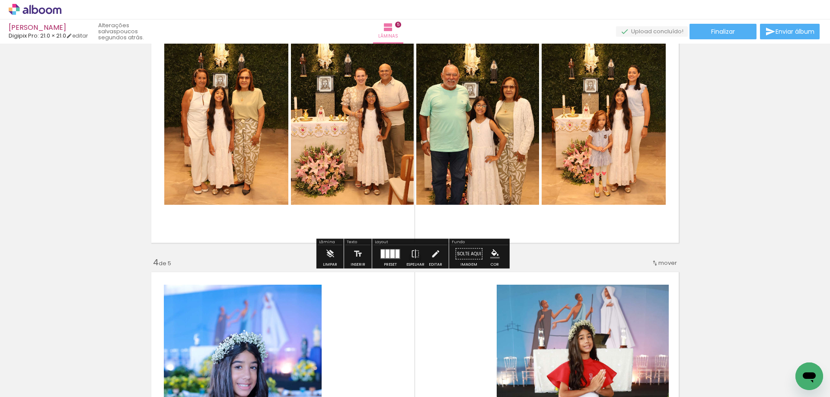
scroll to position [727, 0]
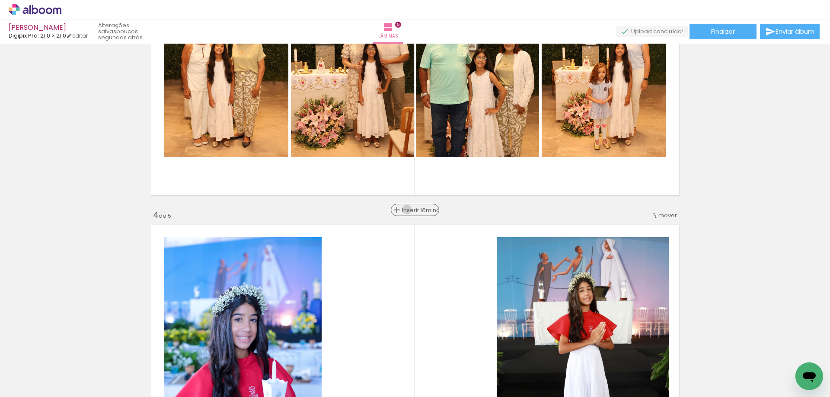
click span "Inserir lâmina"
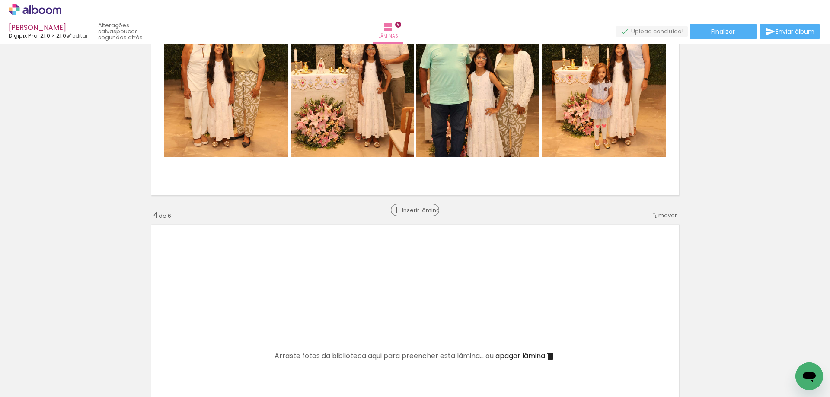
click span "Inserir lâmina"
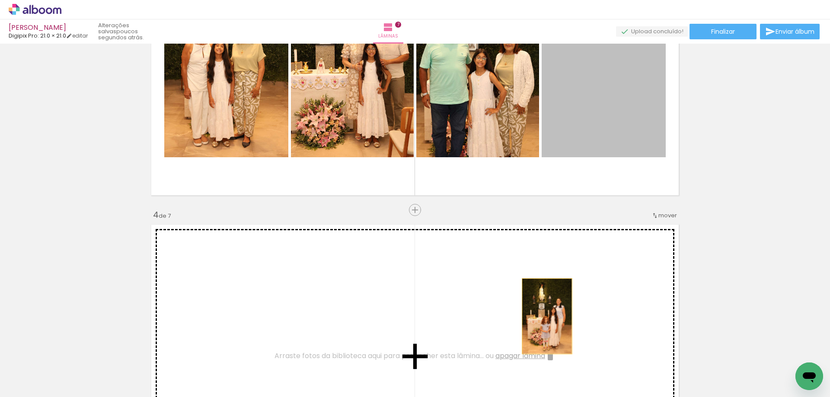
drag, startPoint x: 625, startPoint y: 105, endPoint x: 544, endPoint y: 316, distance: 226.3
click div "Inserir lâmina 1 de 7 Inserir lâmina 2 de 7 Inserir lâmina 3 de 7 Inserir lâmin…"
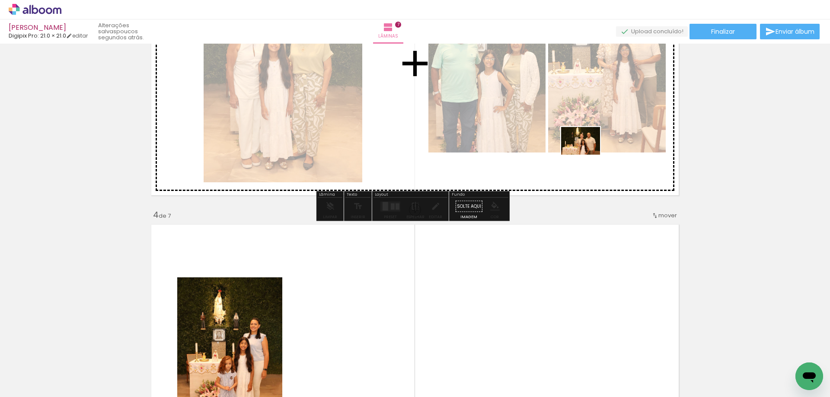
drag, startPoint x: 626, startPoint y: 379, endPoint x: 587, endPoint y: 153, distance: 229.3
click quentale-workspace
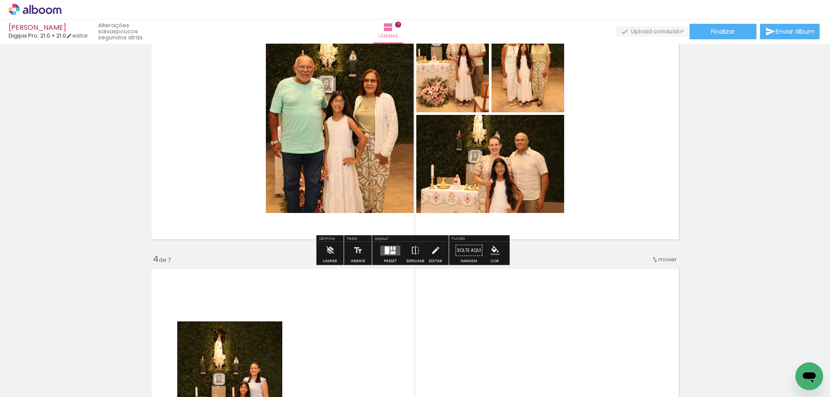
scroll to position [641, 0]
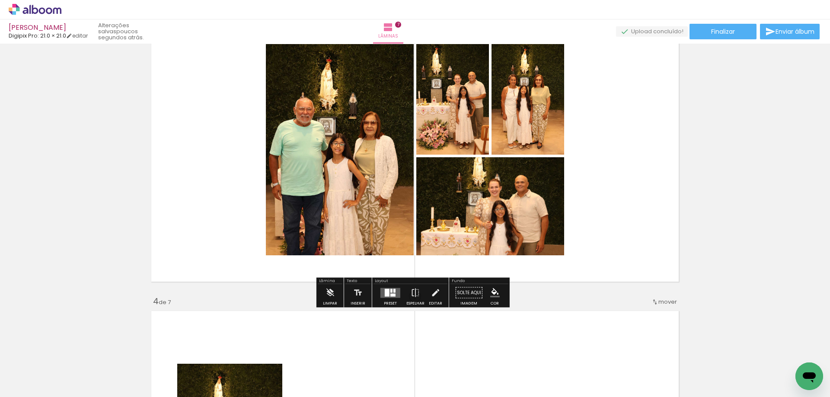
click div
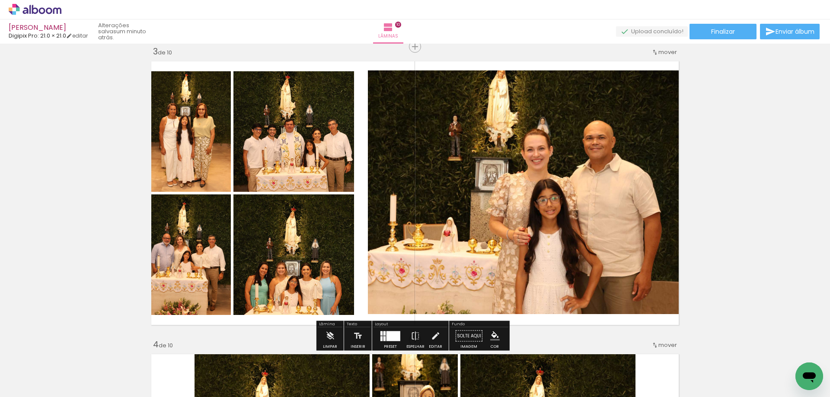
scroll to position [594, 0]
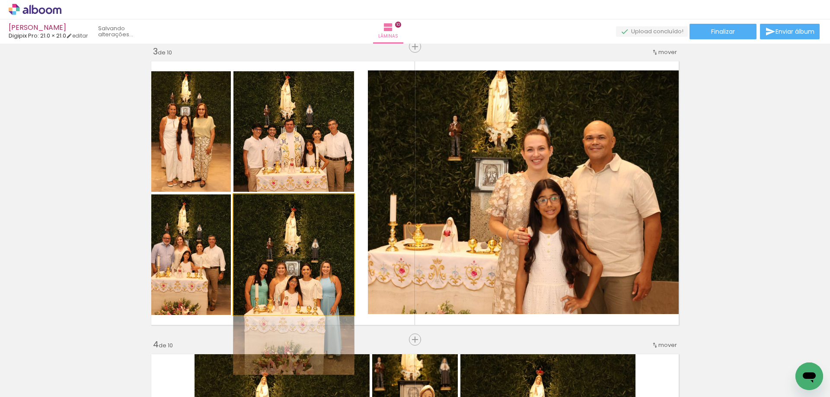
click at [314, 239] on quentale-photo at bounding box center [293, 255] width 121 height 121
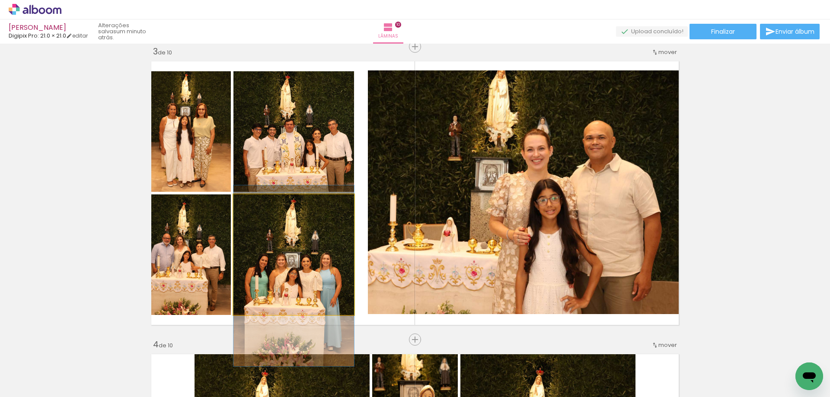
drag, startPoint x: 314, startPoint y: 253, endPoint x: 348, endPoint y: 188, distance: 73.1
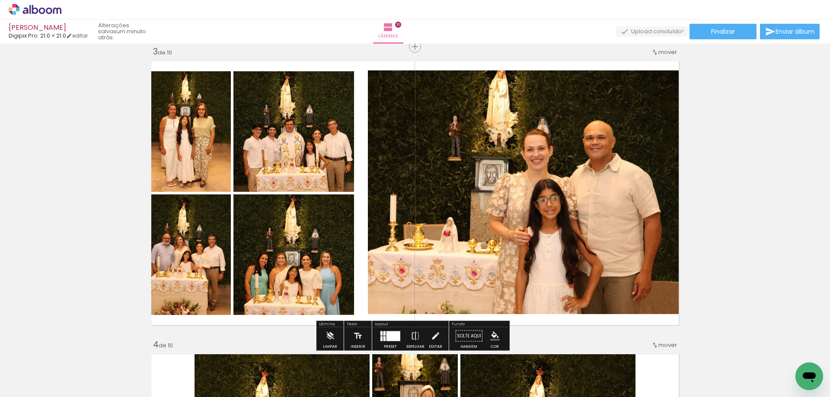
click at [357, 98] on quentale-layouter at bounding box center [414, 192] width 535 height 271
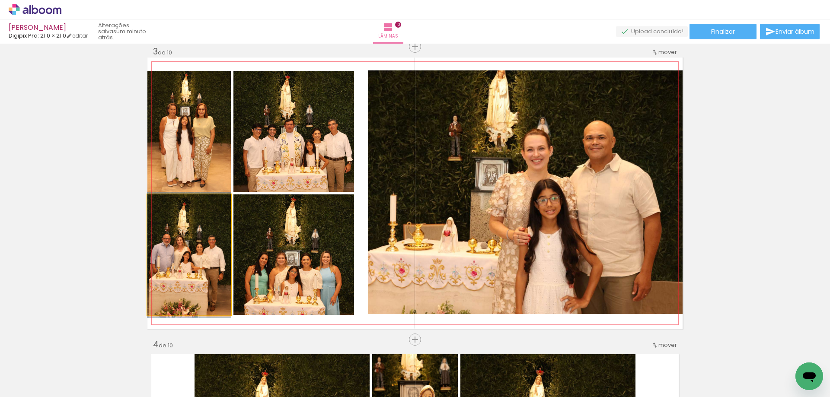
drag, startPoint x: 196, startPoint y: 271, endPoint x: 203, endPoint y: 266, distance: 8.8
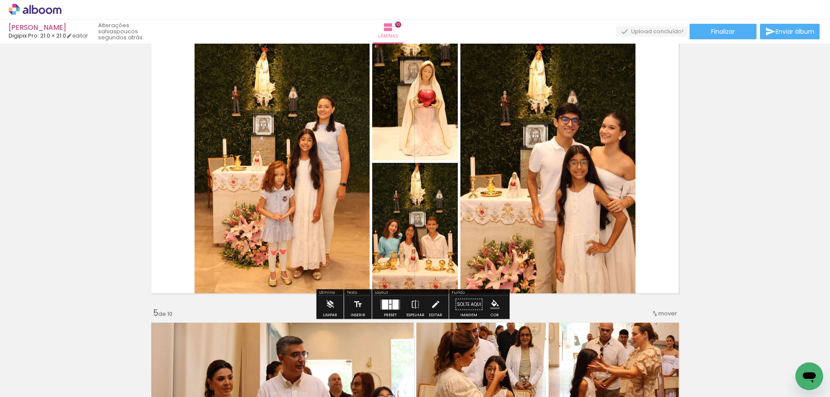
scroll to position [943, 0]
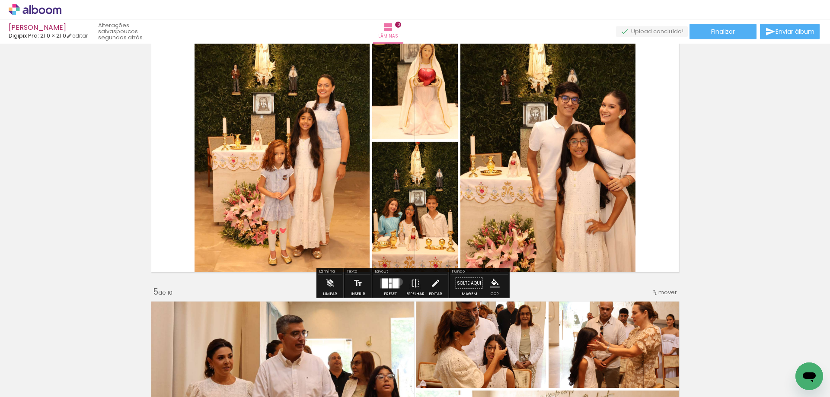
click at [397, 282] on quentale-layouter at bounding box center [390, 283] width 20 height 10
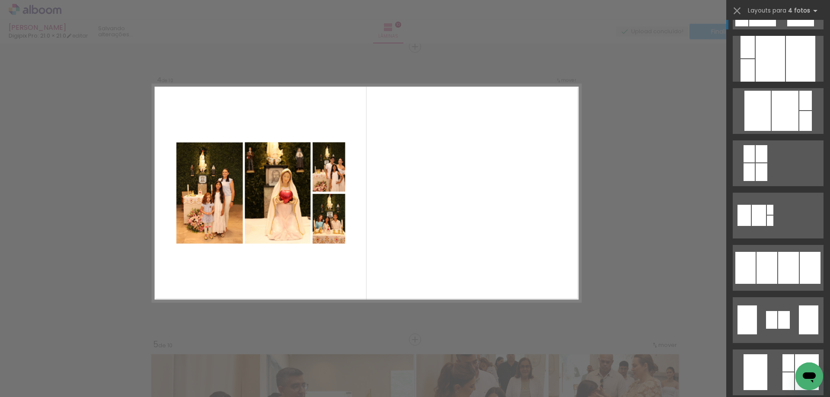
scroll to position [432, 0]
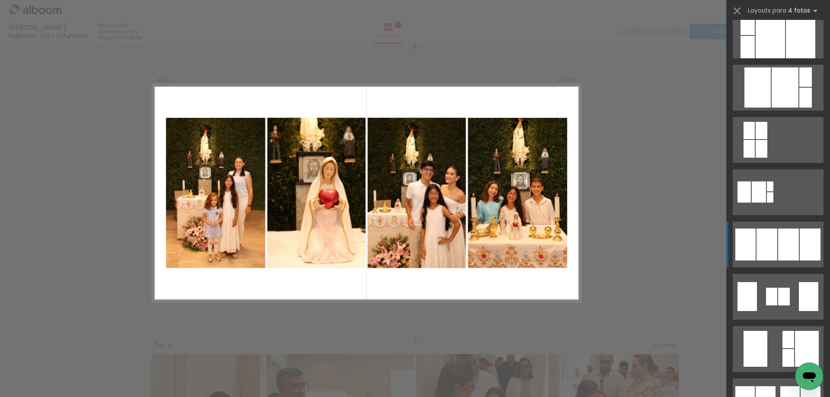
click at [756, 236] on div at bounding box center [766, 245] width 21 height 32
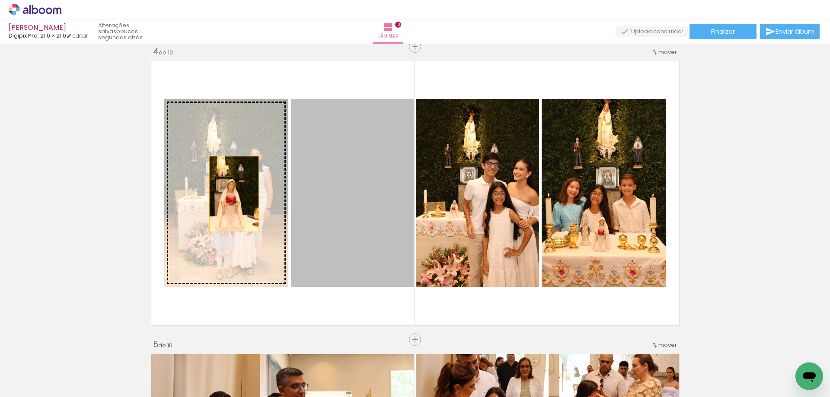
drag, startPoint x: 380, startPoint y: 188, endPoint x: 231, endPoint y: 194, distance: 149.7
click at [0, 0] on slot at bounding box center [0, 0] width 0 height 0
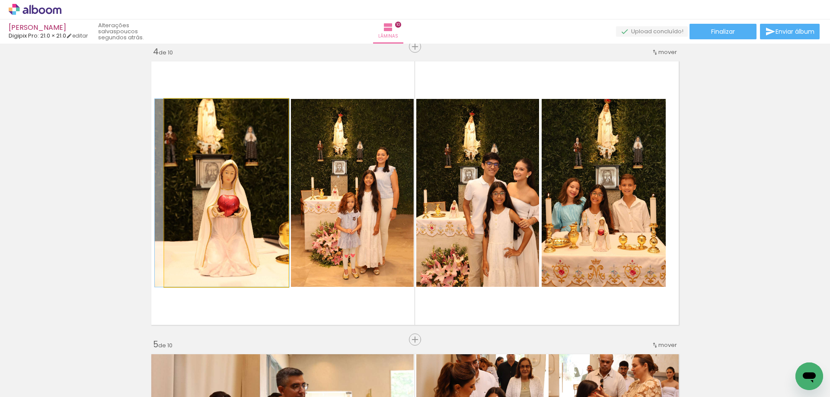
drag, startPoint x: 260, startPoint y: 170, endPoint x: 255, endPoint y: 177, distance: 7.8
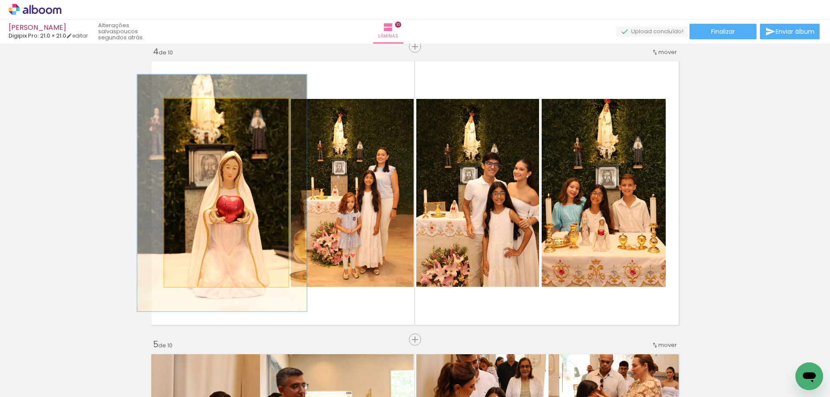
drag, startPoint x: 184, startPoint y: 109, endPoint x: 214, endPoint y: 153, distance: 52.8
type paper-slider "126"
click at [192, 110] on div at bounding box center [192, 108] width 14 height 14
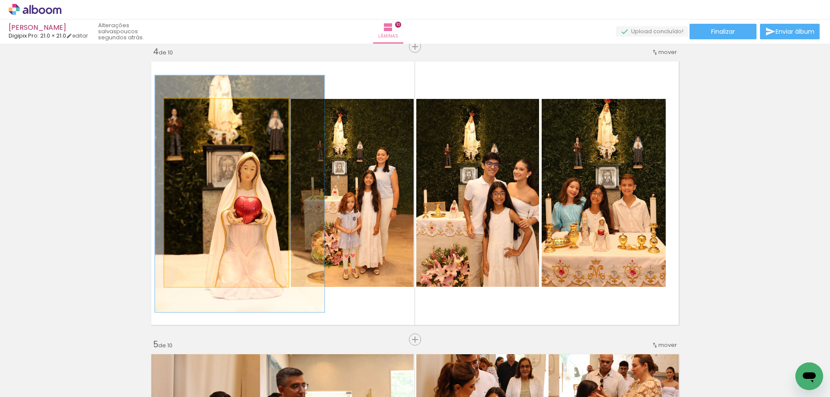
drag, startPoint x: 227, startPoint y: 164, endPoint x: 243, endPoint y: 163, distance: 15.2
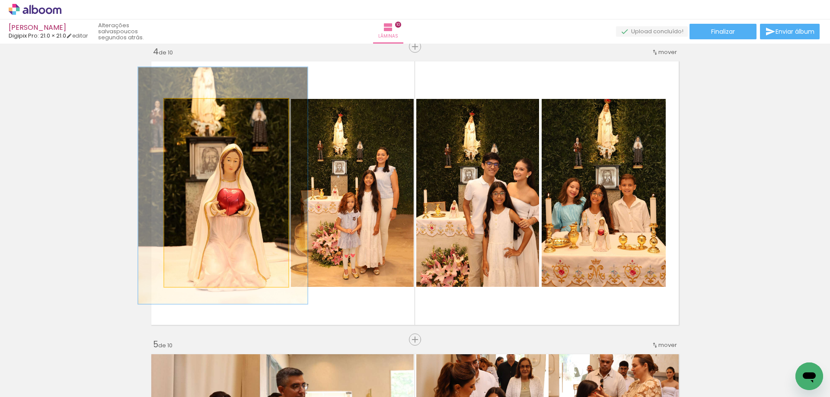
drag, startPoint x: 242, startPoint y: 188, endPoint x: 225, endPoint y: 180, distance: 18.8
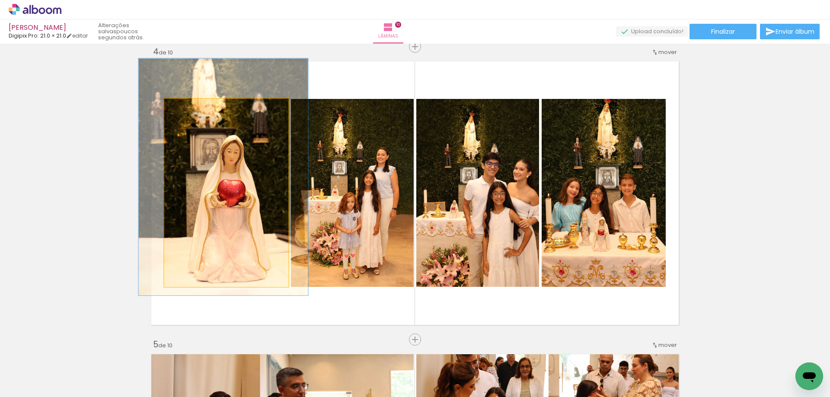
drag, startPoint x: 233, startPoint y: 183, endPoint x: 233, endPoint y: 175, distance: 8.2
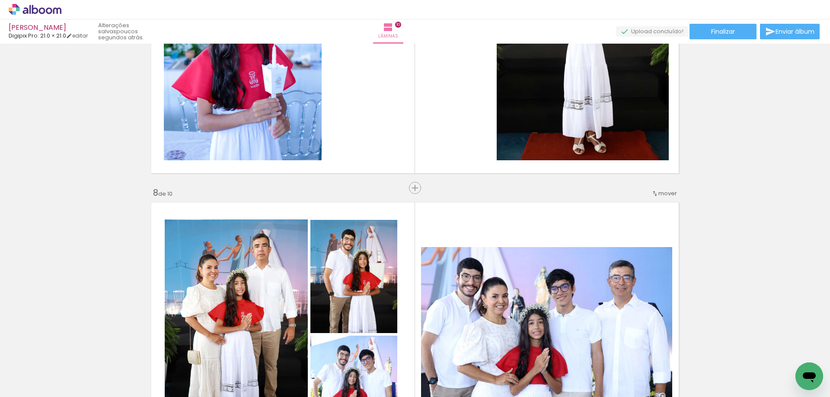
scroll to position [1921, 0]
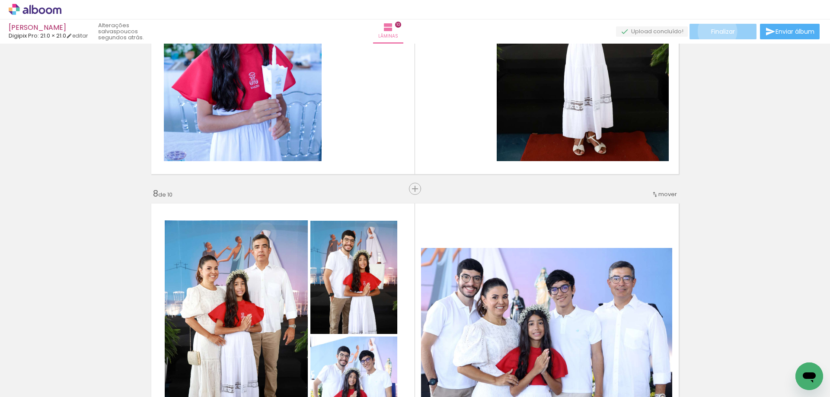
click at [714, 31] on span "Finalizar" at bounding box center [723, 32] width 24 height 6
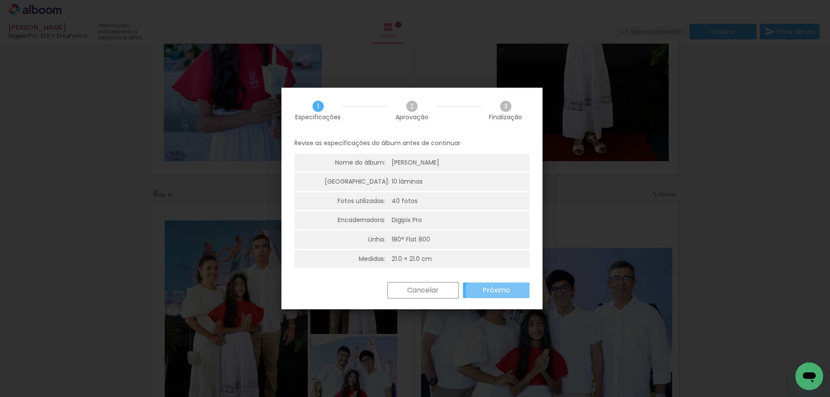
click at [0, 0] on slot "Próximo" at bounding box center [0, 0] width 0 height 0
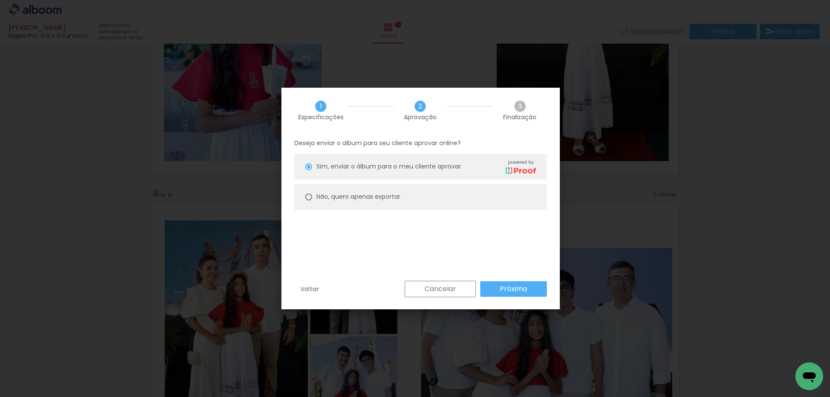
click at [0, 0] on slot "Não, quero apenas exportar" at bounding box center [0, 0] width 0 height 0
type paper-radio-button "on"
click at [499, 287] on paper-button "Próximo" at bounding box center [513, 289] width 67 height 16
type input "Alta, 300 DPI"
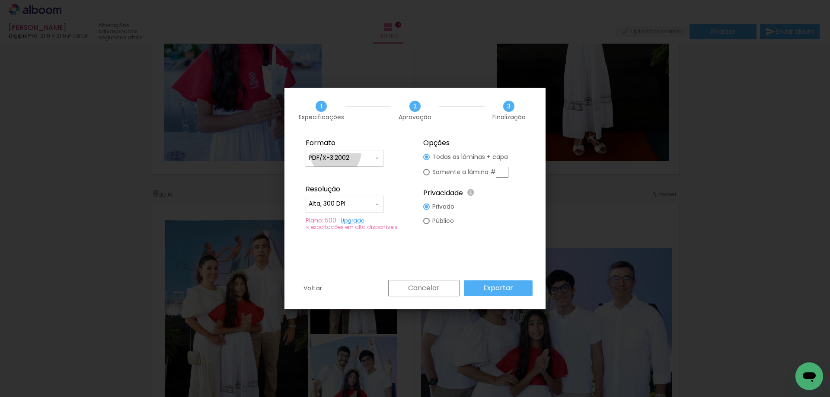
click at [335, 153] on paper-input-container "PDF/X-3:2002" at bounding box center [345, 158] width 78 height 17
click at [0, 0] on slot "JPG" at bounding box center [0, 0] width 0 height 0
type input "JPG"
click at [0, 0] on slot "Exportar" at bounding box center [0, 0] width 0 height 0
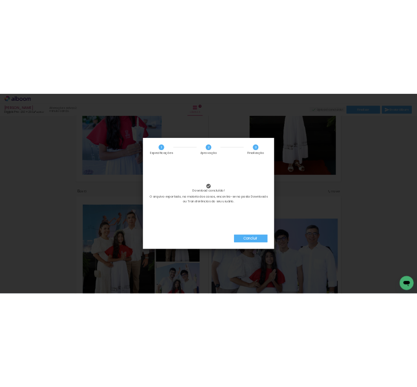
scroll to position [594, 0]
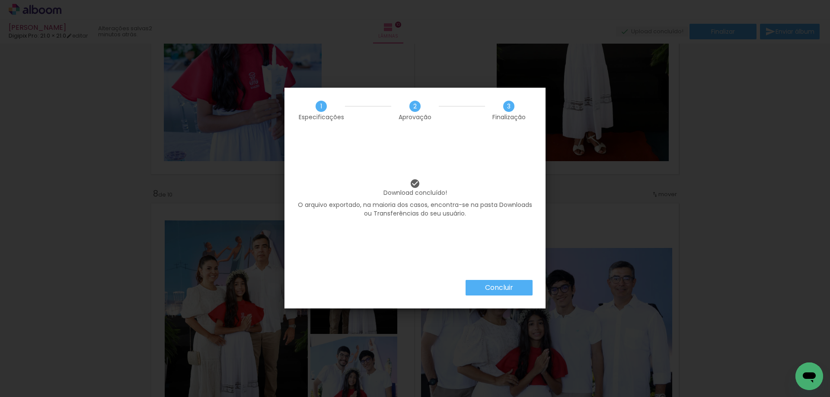
click at [0, 0] on slot "Concluir" at bounding box center [0, 0] width 0 height 0
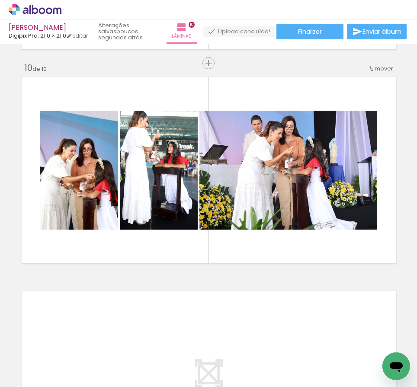
scroll to position [1446, 0]
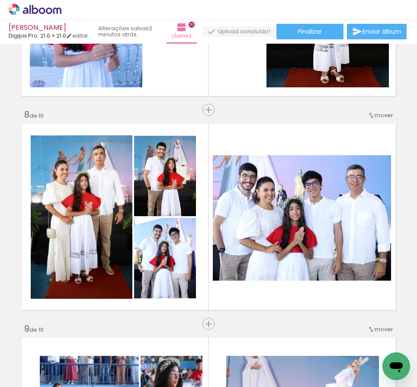
scroll to position [594, 0]
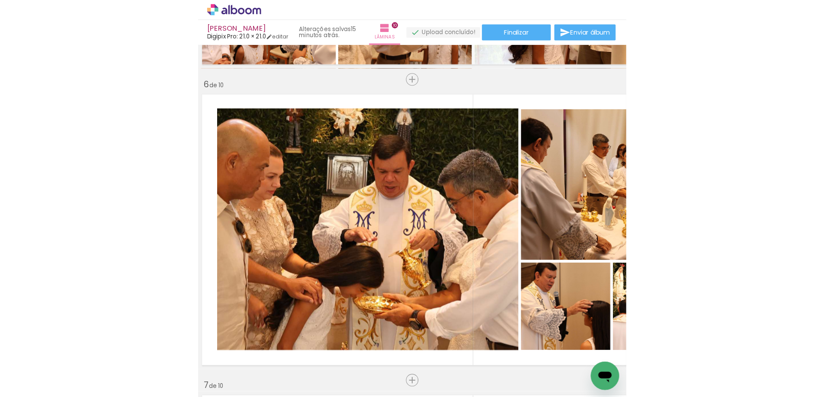
scroll to position [1921, 0]
